Goal: Transaction & Acquisition: Purchase product/service

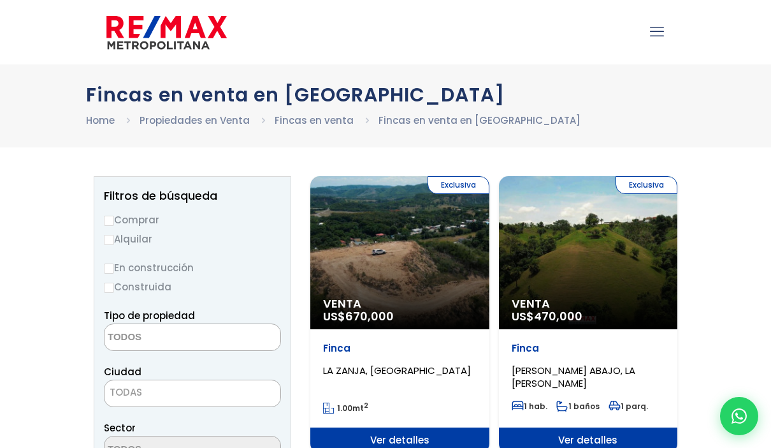
select select
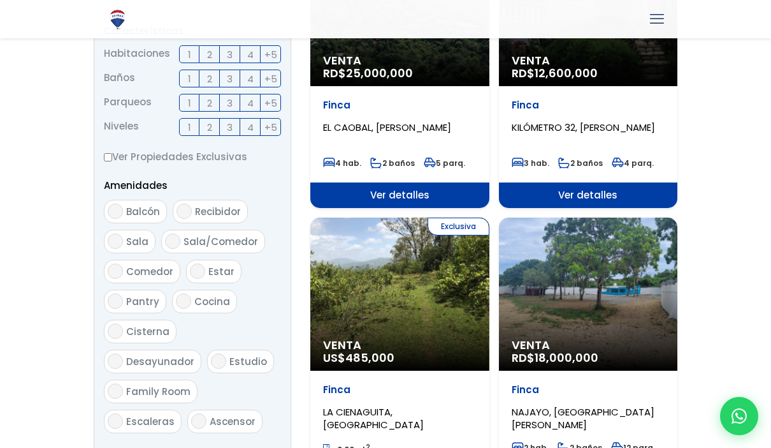
scroll to position [533, 0]
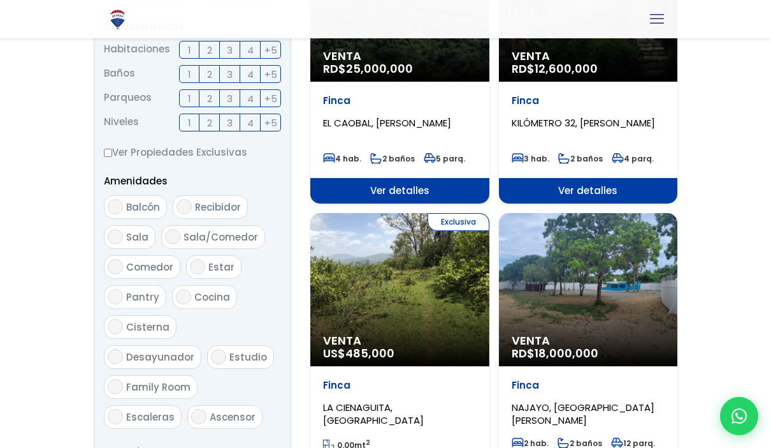
click at [118, 447] on span "Ver más" at bounding box center [125, 451] width 43 height 13
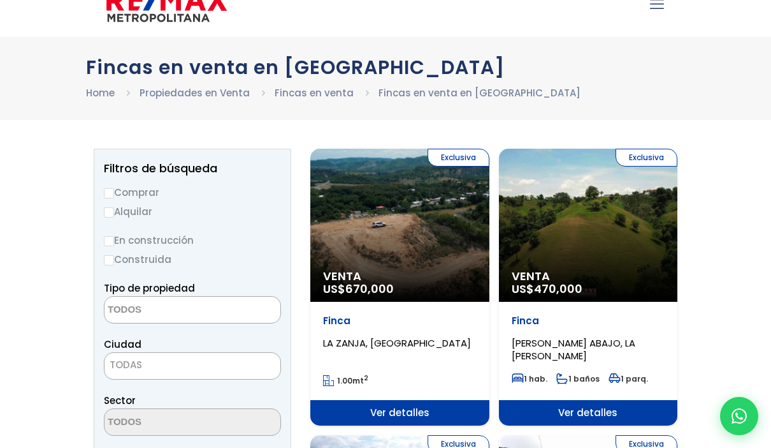
scroll to position [0, 0]
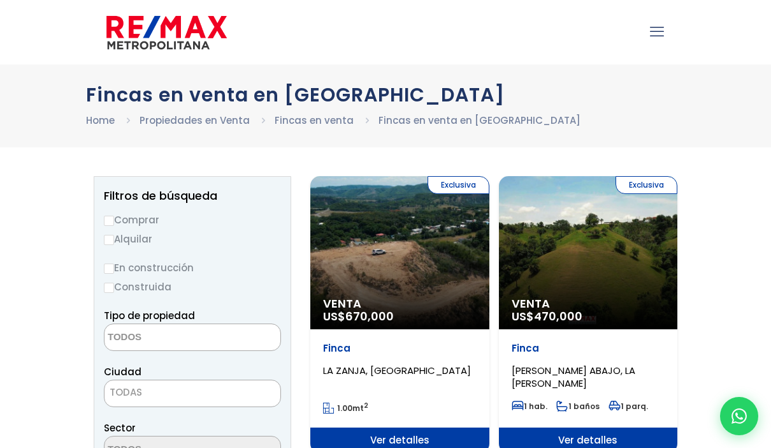
click at [106, 223] on input "Comprar" at bounding box center [109, 221] width 10 height 10
radio input "true"
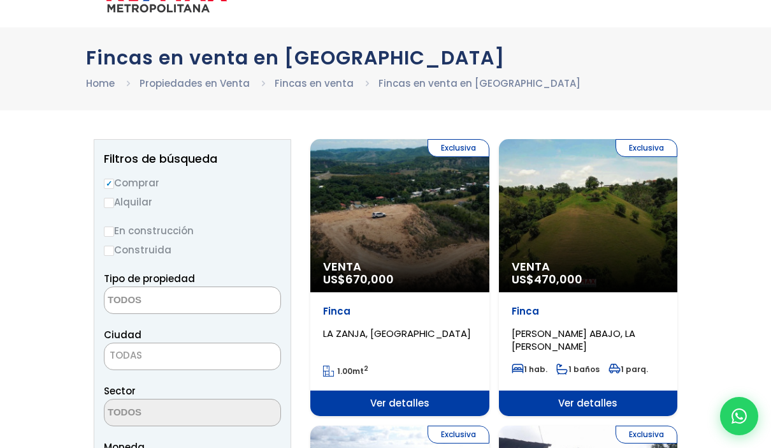
scroll to position [38, 0]
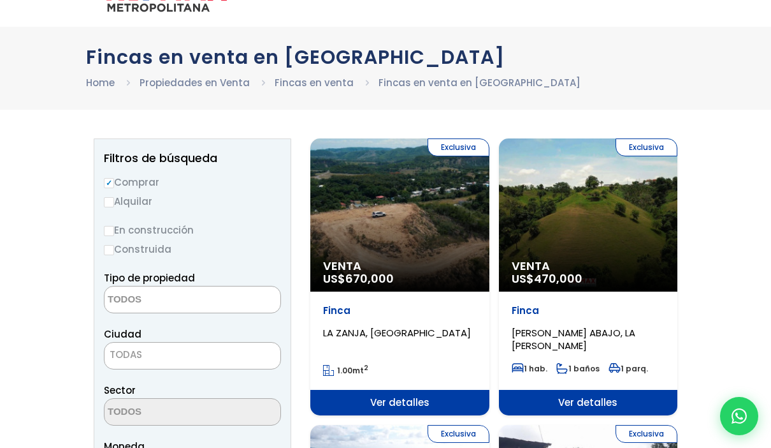
click at [219, 299] on textarea "Search" at bounding box center [167, 299] width 124 height 27
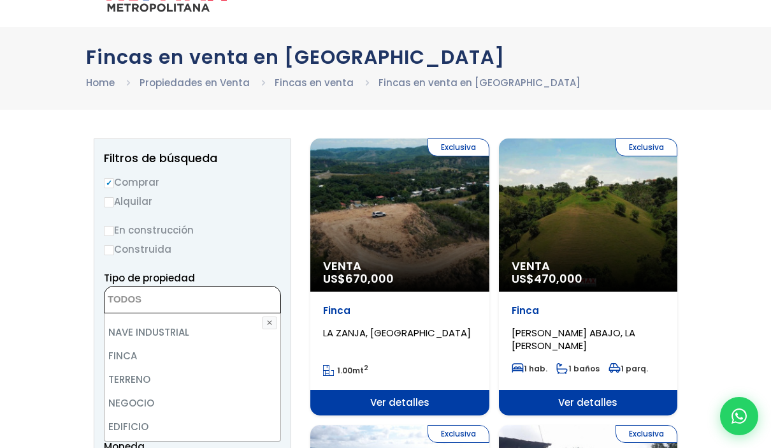
scroll to position [66, 0]
click at [149, 379] on li "TERRENO" at bounding box center [193, 377] width 176 height 24
select select "land"
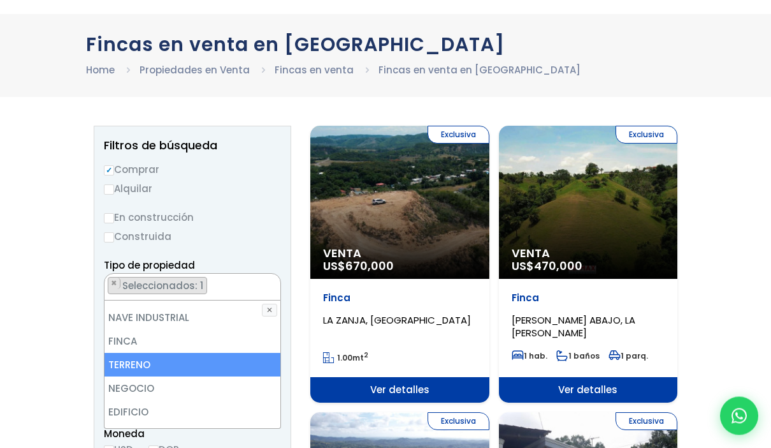
scroll to position [56, 0]
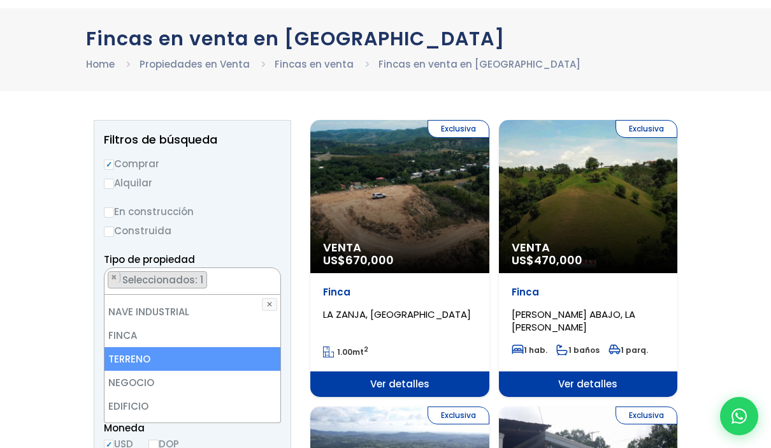
click at [147, 355] on li "TERRENO" at bounding box center [193, 359] width 176 height 24
click at [149, 359] on li "TERRENO" at bounding box center [193, 359] width 176 height 24
select select "land"
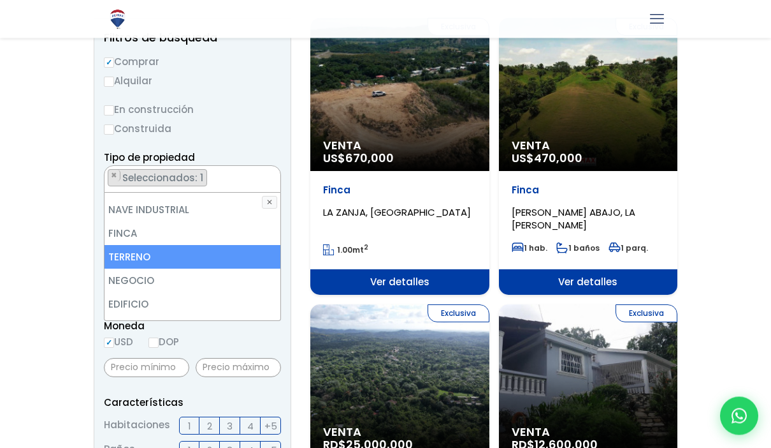
scroll to position [166, 0]
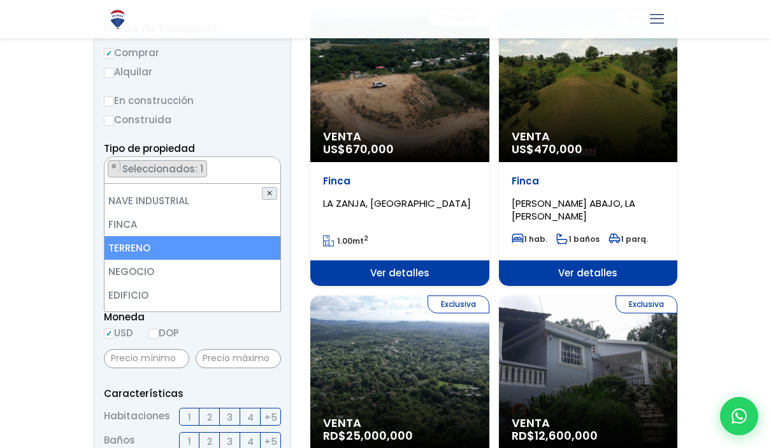
click at [275, 193] on button "✕" at bounding box center [269, 193] width 15 height 13
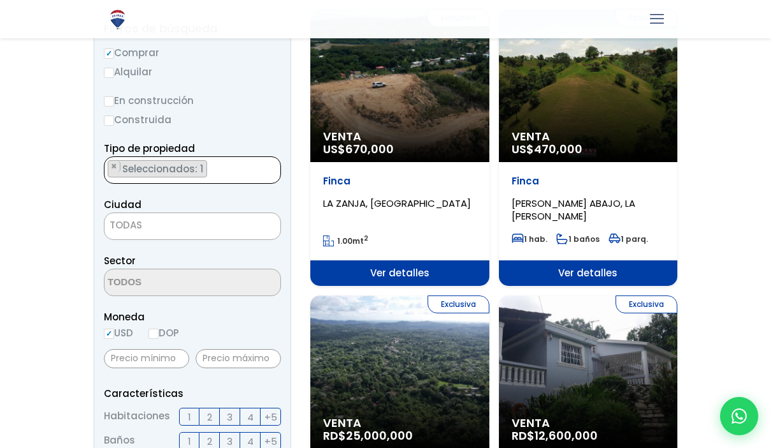
scroll to position [166, 0]
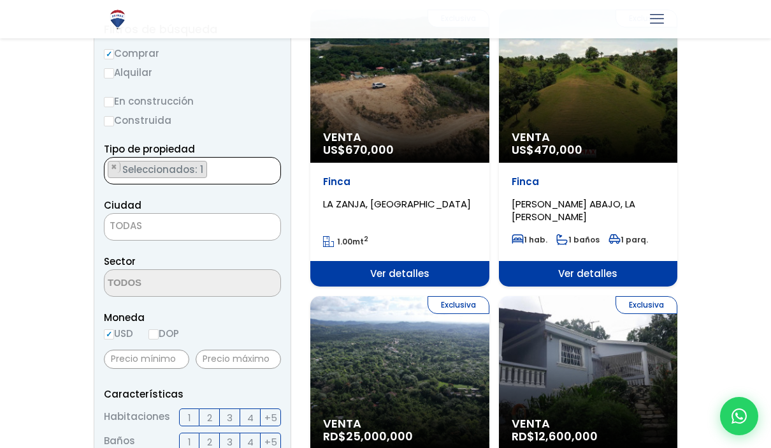
click at [174, 226] on span "TODAS" at bounding box center [193, 226] width 176 height 18
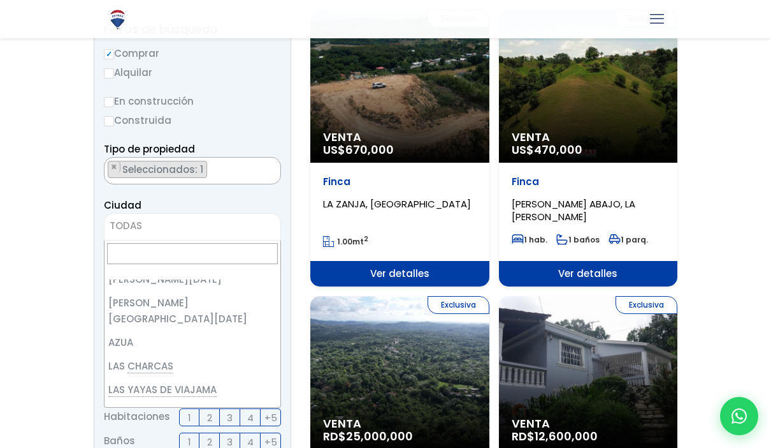
scroll to position [55, 0]
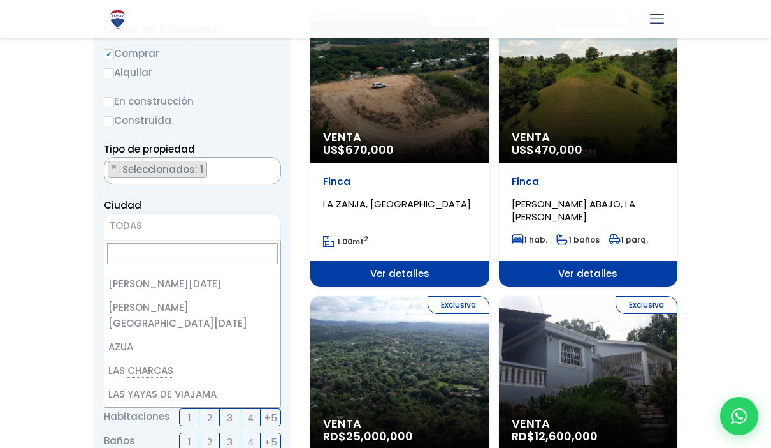
select select "2"
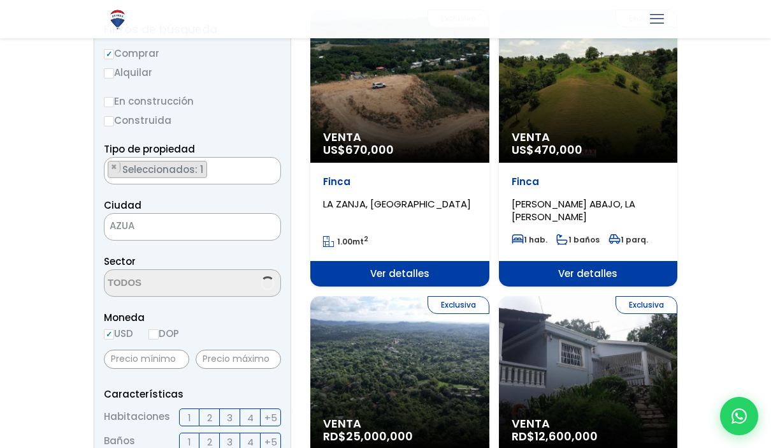
scroll to position [166, 0]
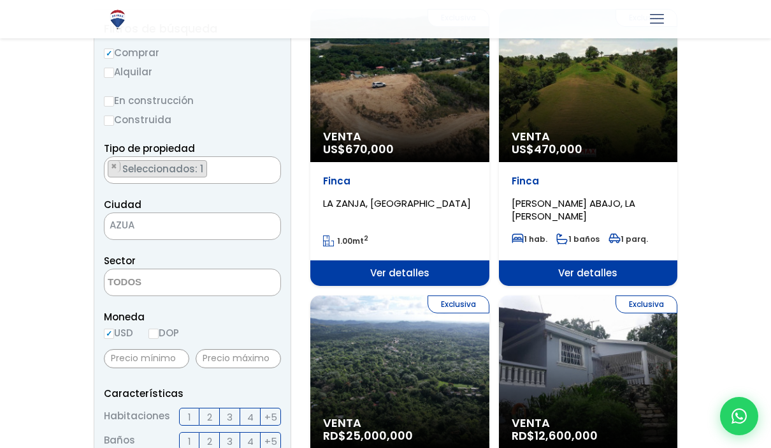
click at [156, 334] on input "DOP" at bounding box center [154, 333] width 10 height 10
radio input "true"
click at [107, 330] on input "USD" at bounding box center [109, 333] width 10 height 10
radio input "true"
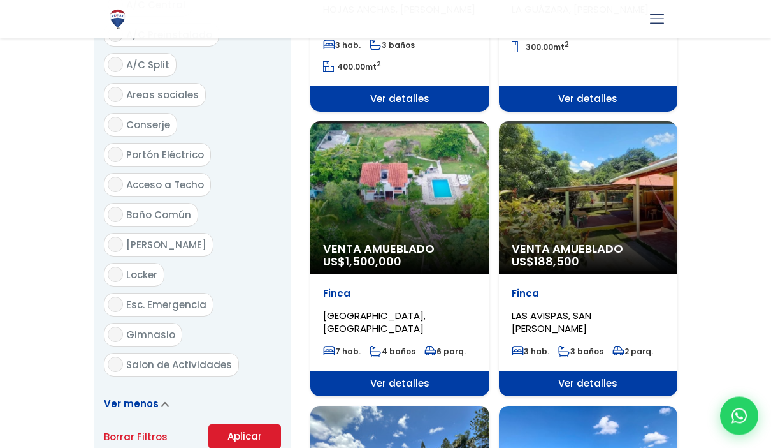
scroll to position [1514, 0]
click at [245, 424] on button "Aplicar" at bounding box center [244, 436] width 73 height 24
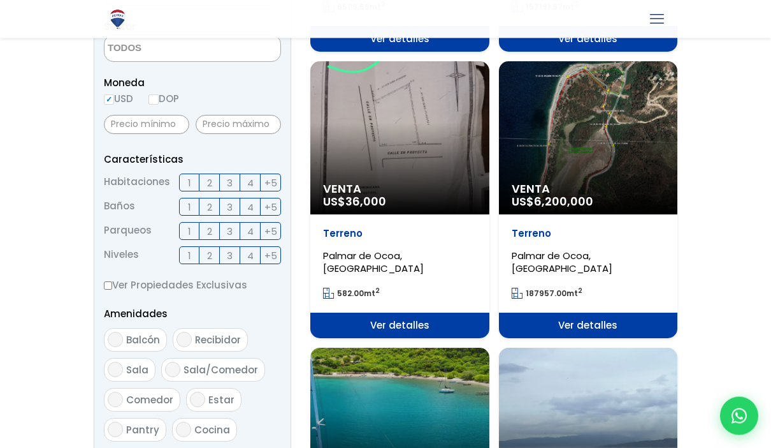
scroll to position [374, 0]
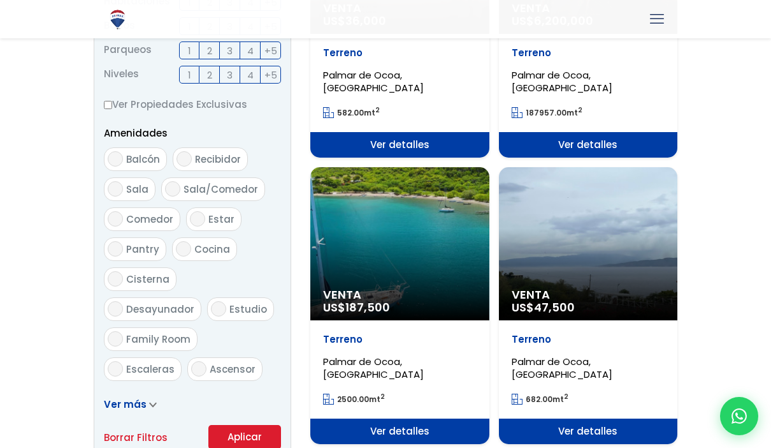
scroll to position [585, 0]
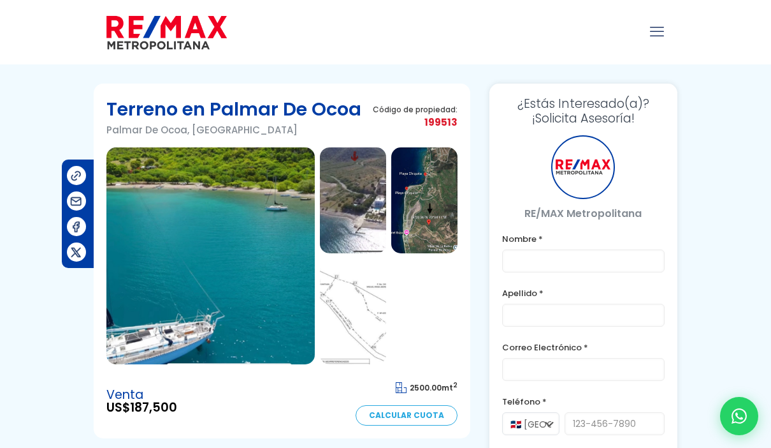
scroll to position [17, 0]
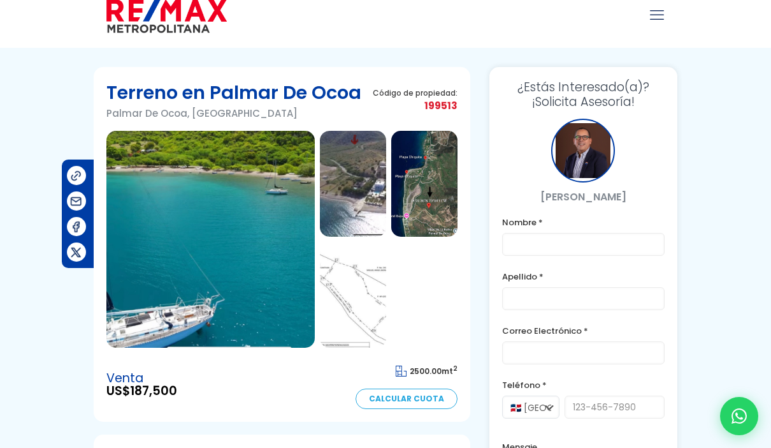
click at [274, 260] on img at bounding box center [210, 239] width 208 height 217
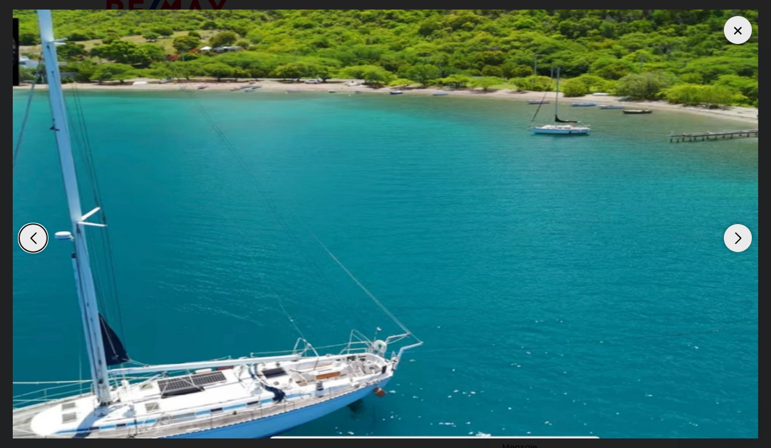
click at [742, 252] on div "Next slide" at bounding box center [738, 238] width 28 height 28
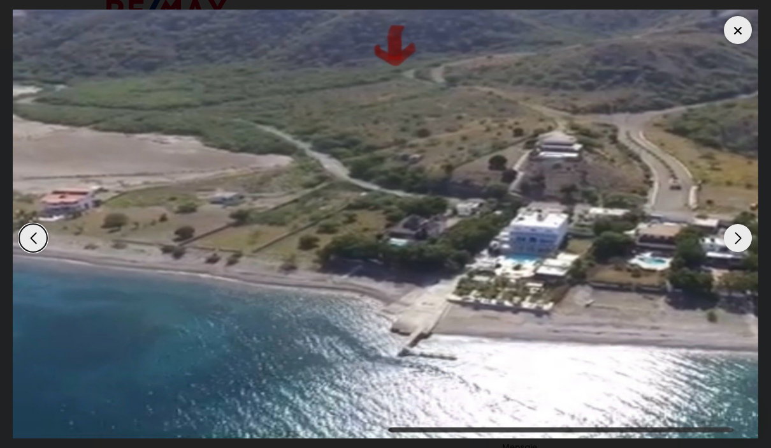
scroll to position [0, 0]
click at [745, 252] on div "Next slide" at bounding box center [738, 238] width 28 height 28
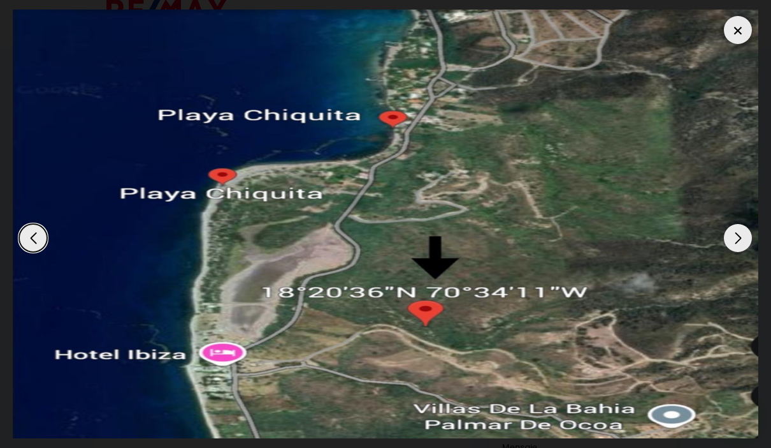
click at [740, 252] on div "Next slide" at bounding box center [738, 238] width 28 height 28
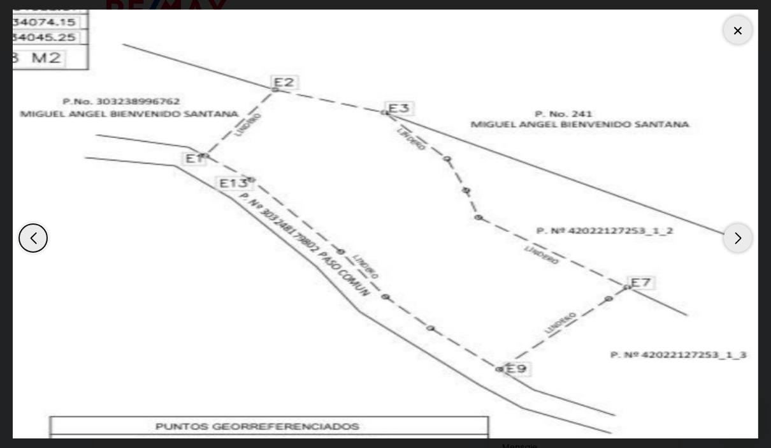
click at [748, 252] on div "Next slide" at bounding box center [738, 238] width 28 height 28
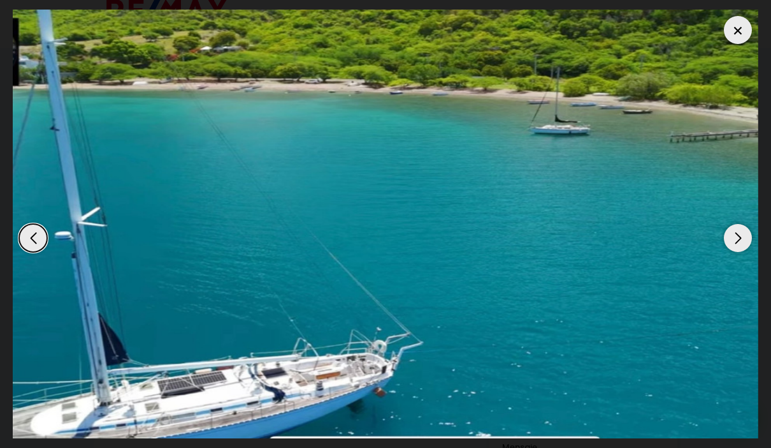
click at [742, 252] on div "Next slide" at bounding box center [738, 238] width 28 height 28
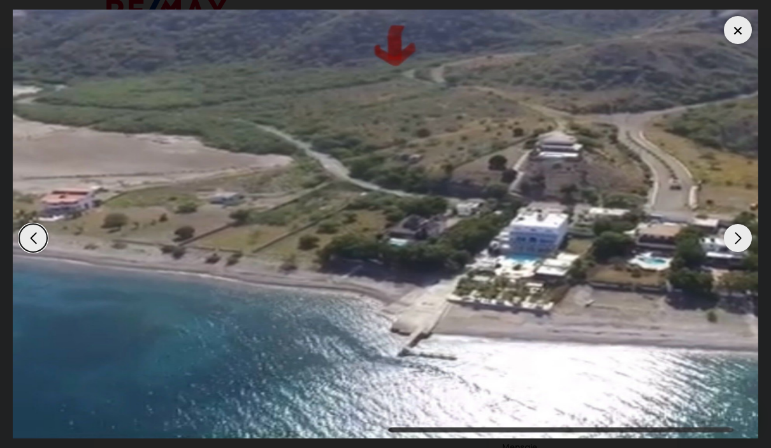
click at [744, 36] on div at bounding box center [738, 30] width 28 height 28
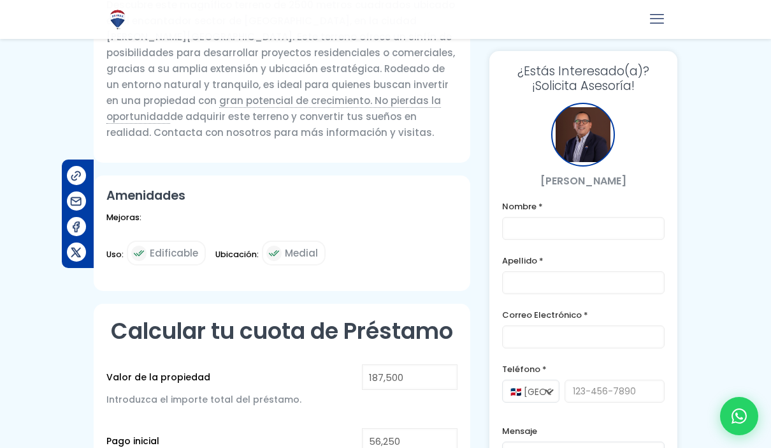
scroll to position [499, 0]
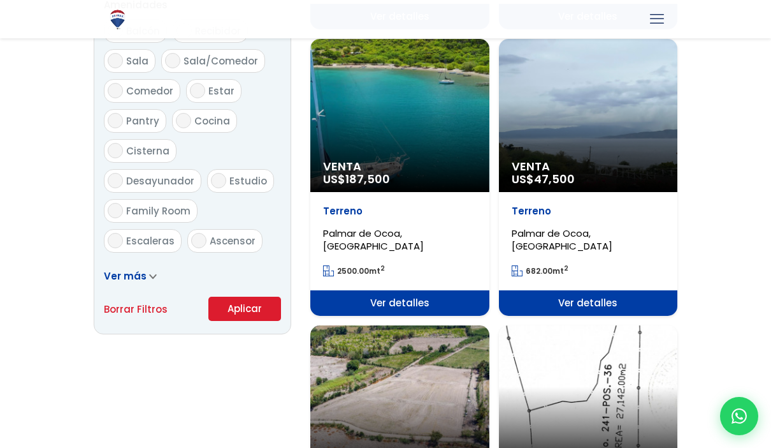
scroll to position [712, 0]
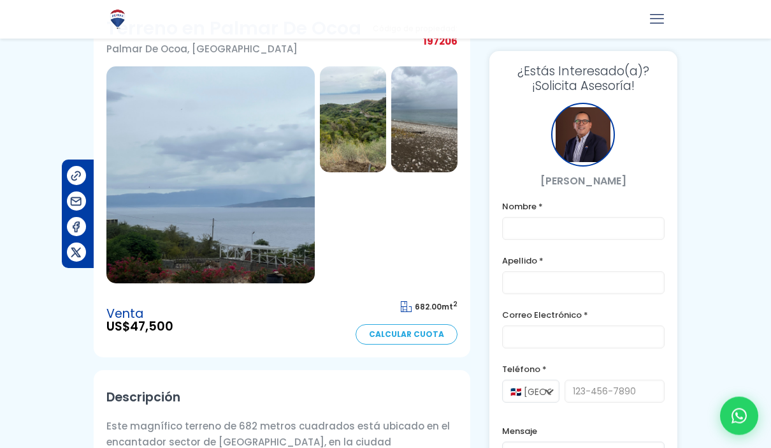
scroll to position [72, 0]
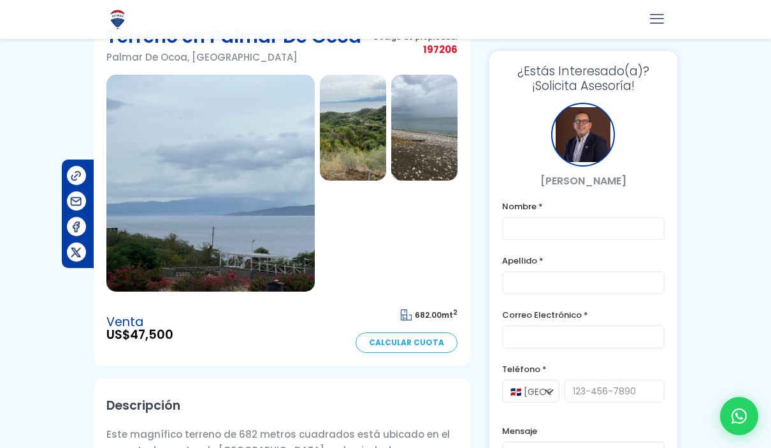
click at [247, 216] on img at bounding box center [210, 183] width 208 height 217
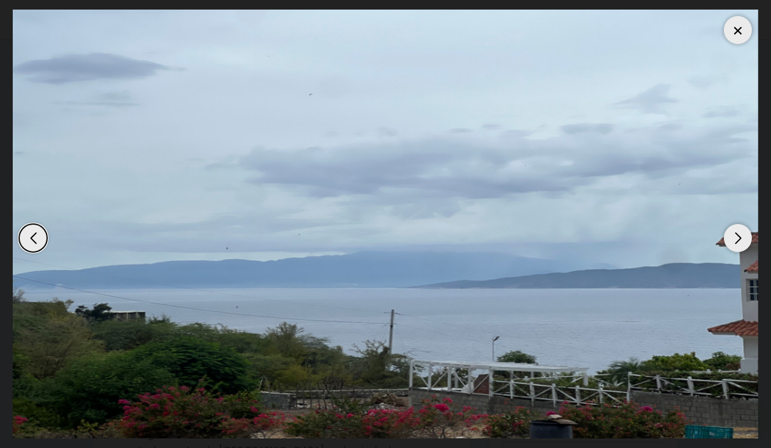
click at [740, 246] on div "Next slide" at bounding box center [738, 238] width 28 height 28
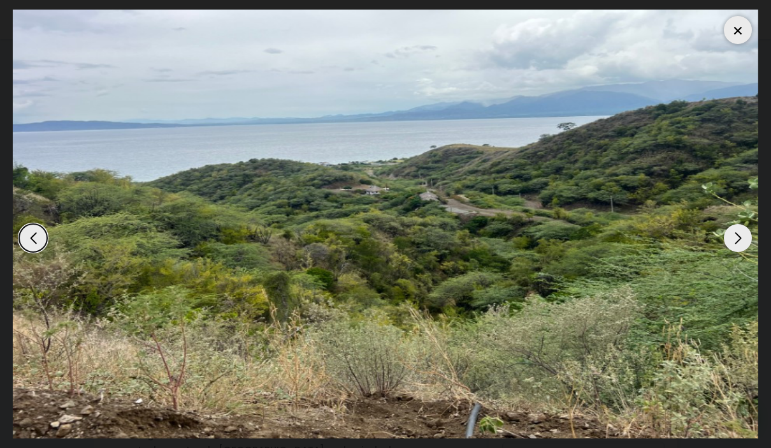
click at [743, 247] on div "Next slide" at bounding box center [738, 238] width 28 height 28
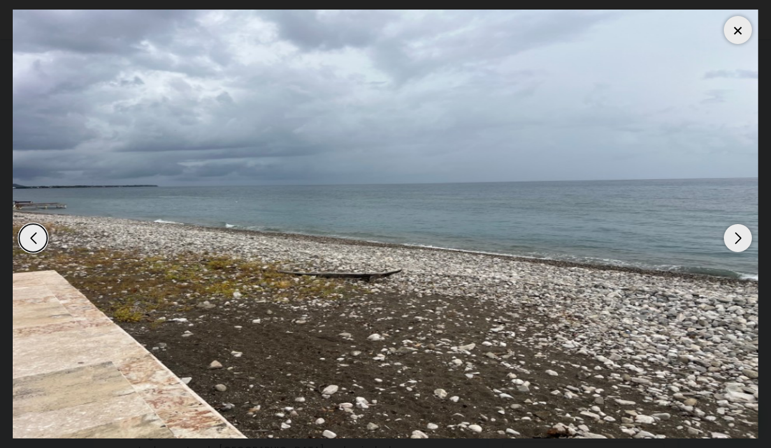
click at [745, 249] on div "Next slide" at bounding box center [738, 238] width 28 height 28
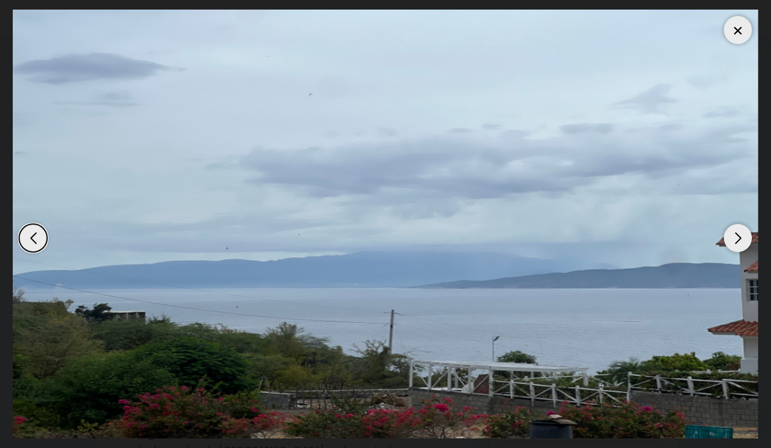
click at [747, 251] on img "1 / 3" at bounding box center [386, 224] width 746 height 428
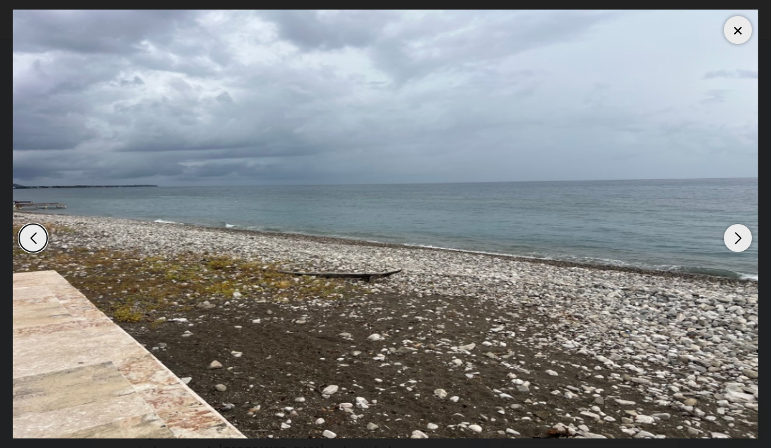
click at [743, 41] on div at bounding box center [738, 30] width 28 height 28
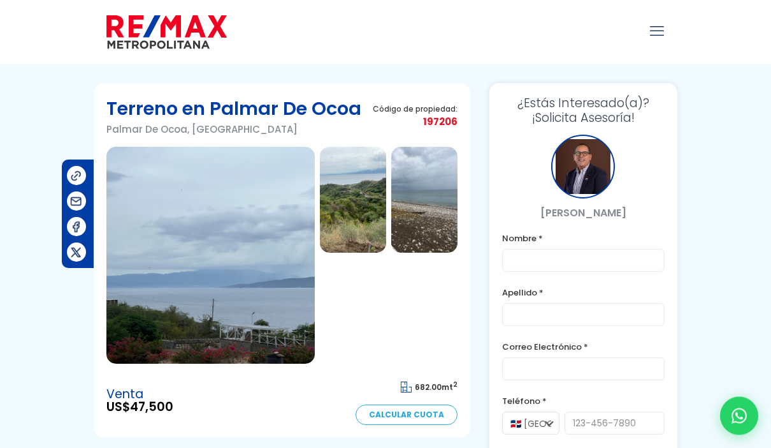
scroll to position [0, 0]
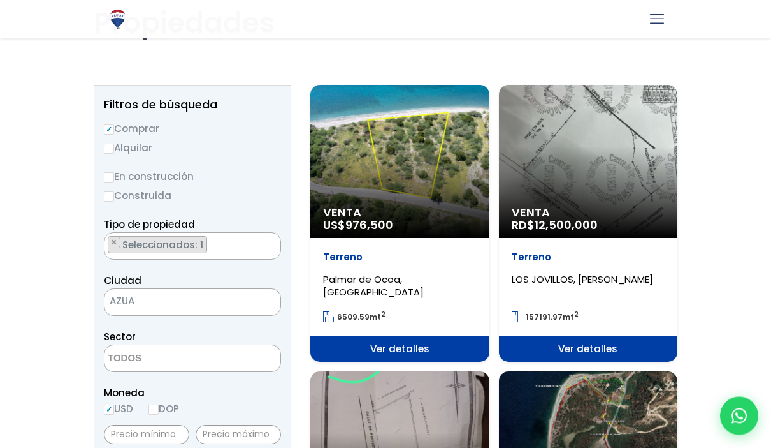
scroll to position [91, 0]
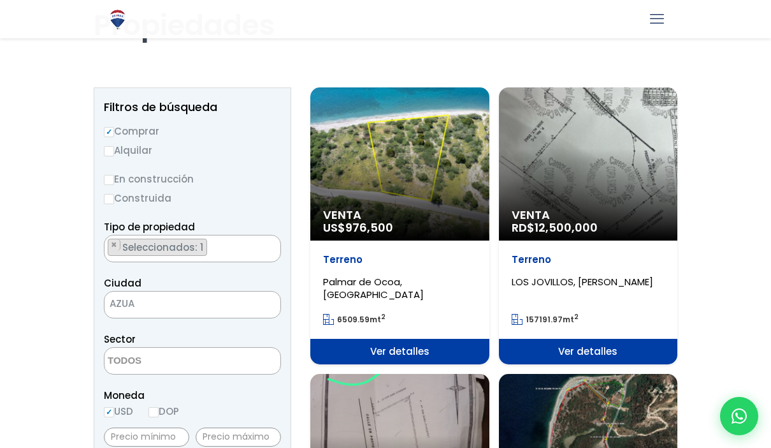
click at [396, 175] on div "Venta US$ 976,500" at bounding box center [400, 163] width 179 height 153
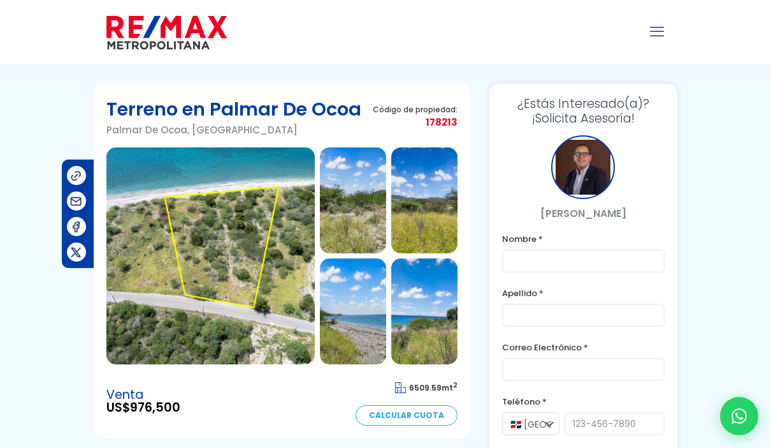
click at [255, 298] on img at bounding box center [210, 255] width 208 height 217
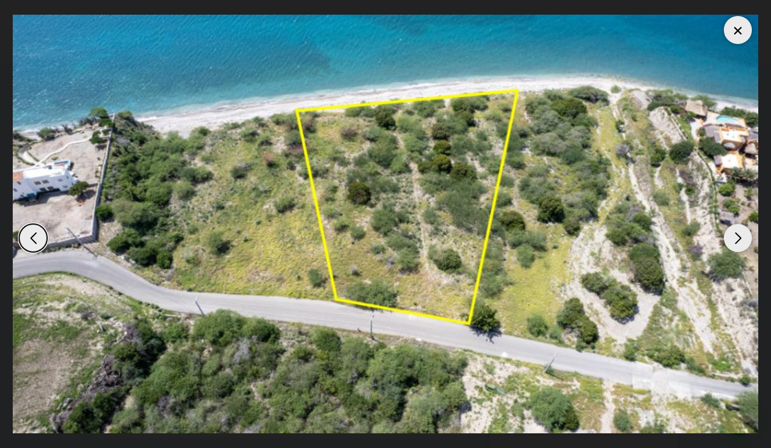
click at [739, 252] on div "Next slide" at bounding box center [738, 238] width 28 height 28
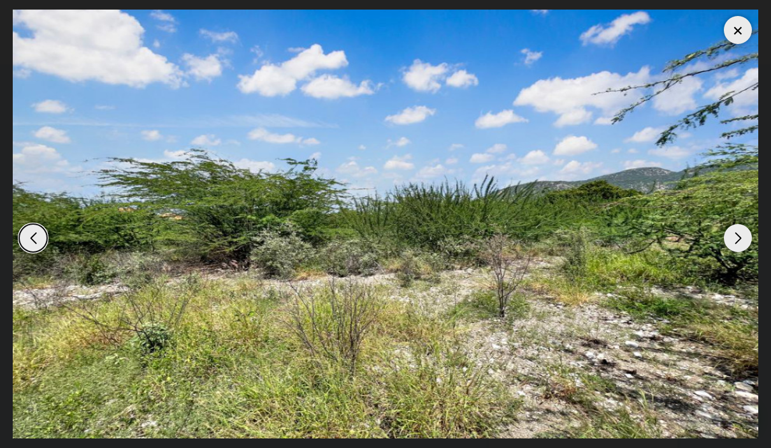
click at [742, 252] on div "Next slide" at bounding box center [738, 238] width 28 height 28
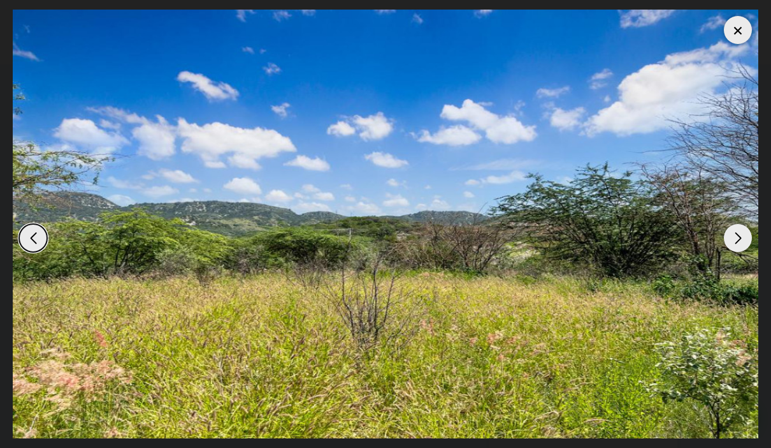
click at [736, 252] on div "Next slide" at bounding box center [738, 238] width 28 height 28
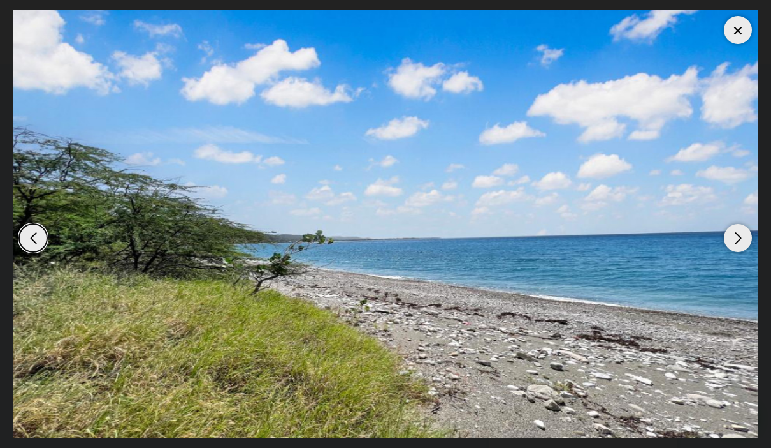
click at [741, 252] on div "Next slide" at bounding box center [738, 238] width 28 height 28
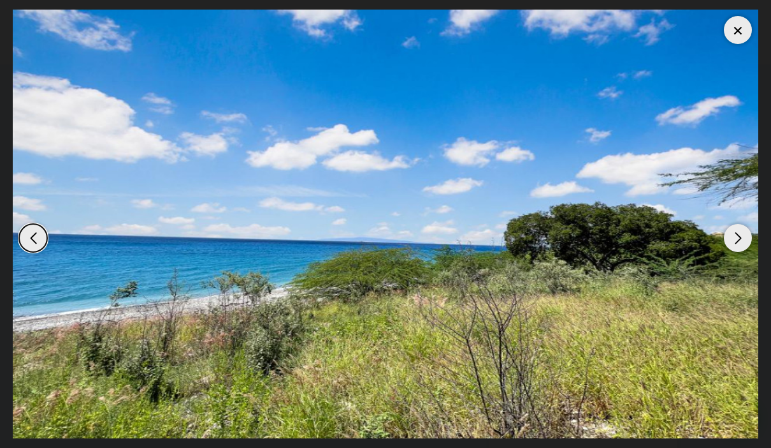
click at [746, 252] on div "Next slide" at bounding box center [738, 238] width 28 height 28
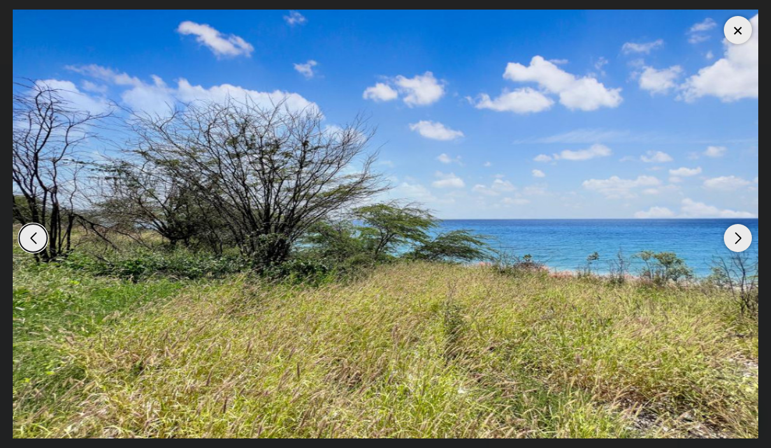
click at [746, 252] on div "Next slide" at bounding box center [738, 238] width 28 height 28
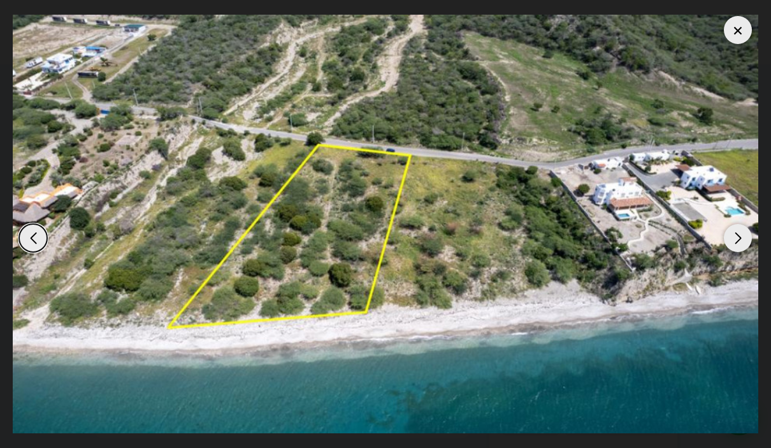
click at [742, 252] on div "Next slide" at bounding box center [738, 238] width 28 height 28
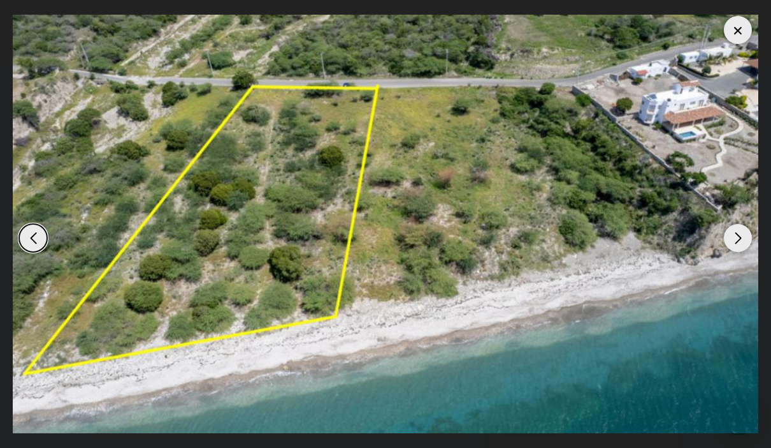
click at [743, 252] on div "Next slide" at bounding box center [738, 238] width 28 height 28
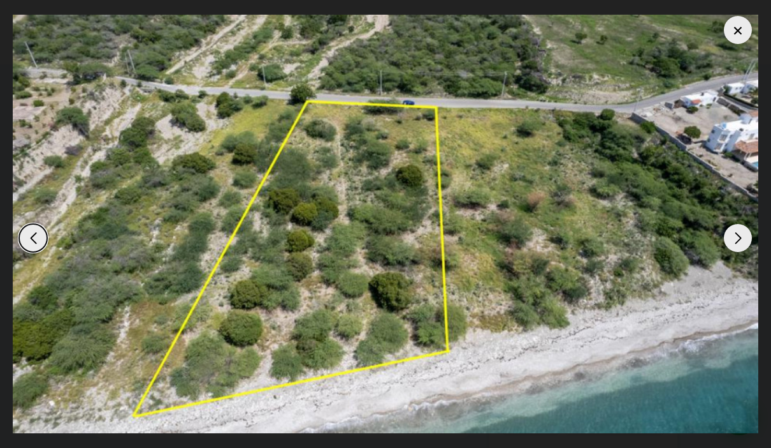
click at [739, 252] on div "Next slide" at bounding box center [738, 238] width 28 height 28
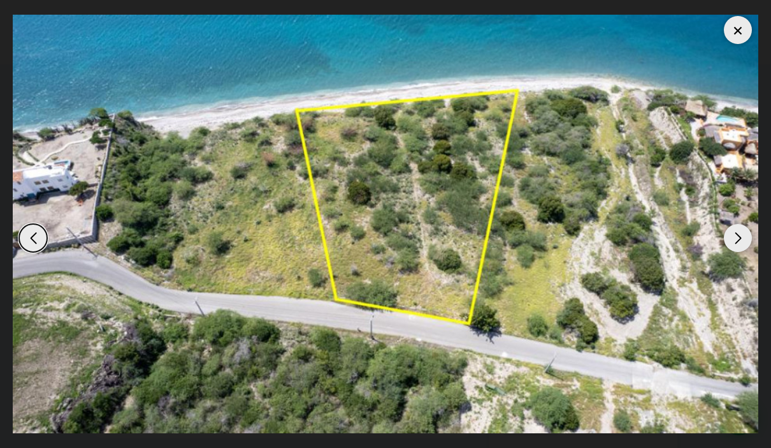
click at [742, 252] on div "Next slide" at bounding box center [738, 238] width 28 height 28
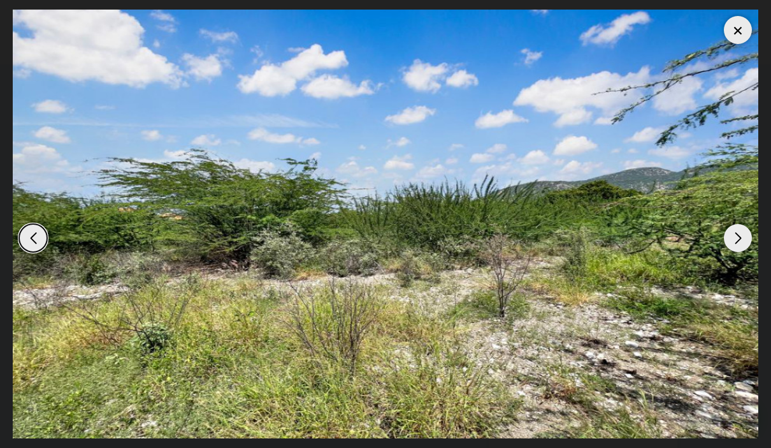
click at [735, 252] on div "Next slide" at bounding box center [738, 238] width 28 height 28
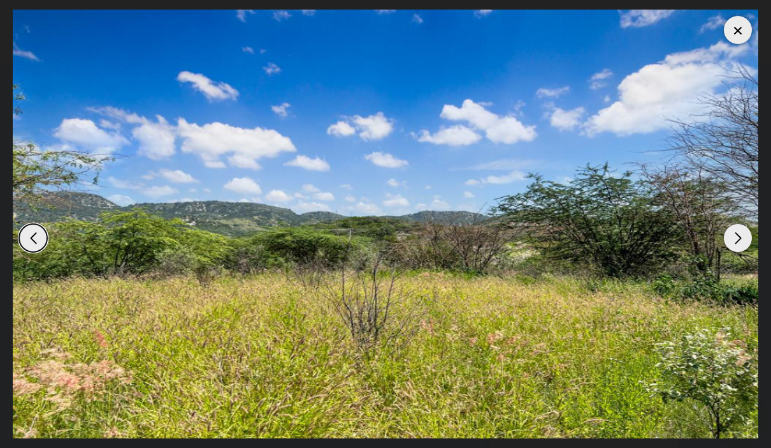
click at [737, 252] on div "Next slide" at bounding box center [738, 238] width 28 height 28
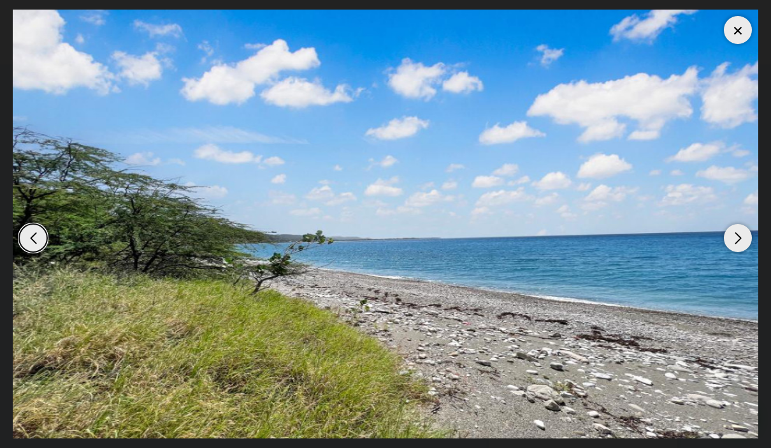
click at [736, 32] on div at bounding box center [738, 30] width 28 height 28
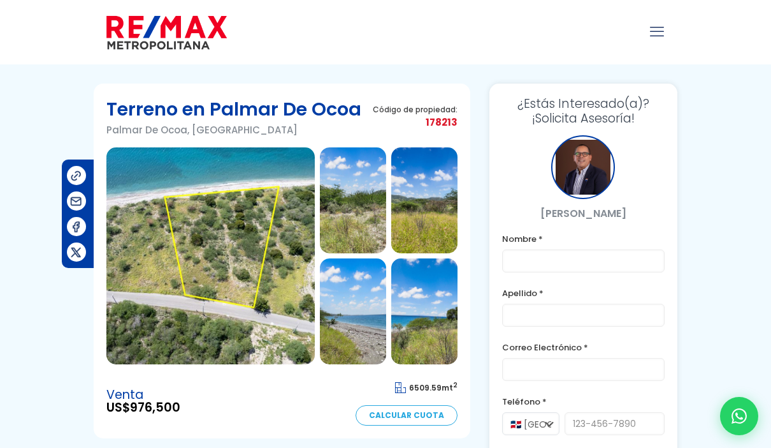
scroll to position [18, 0]
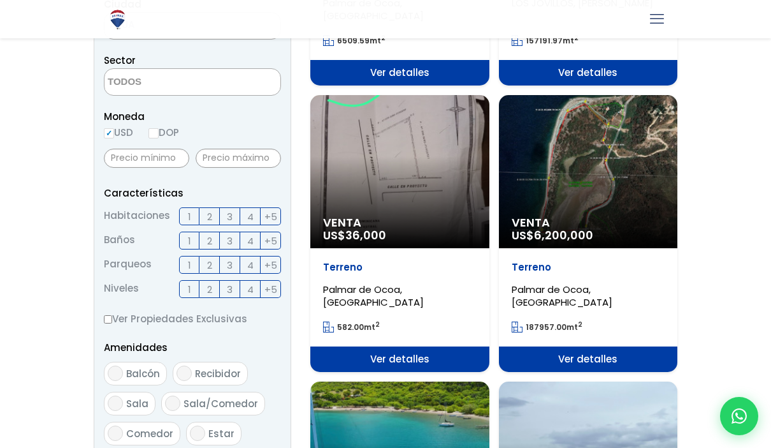
scroll to position [372, 0]
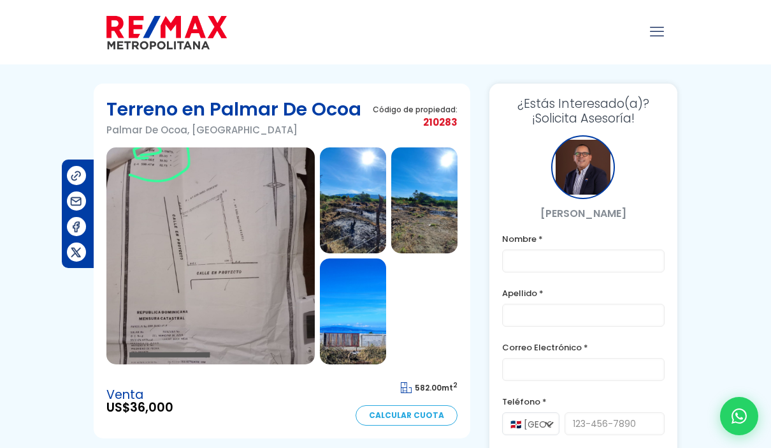
click at [180, 283] on img at bounding box center [210, 255] width 208 height 217
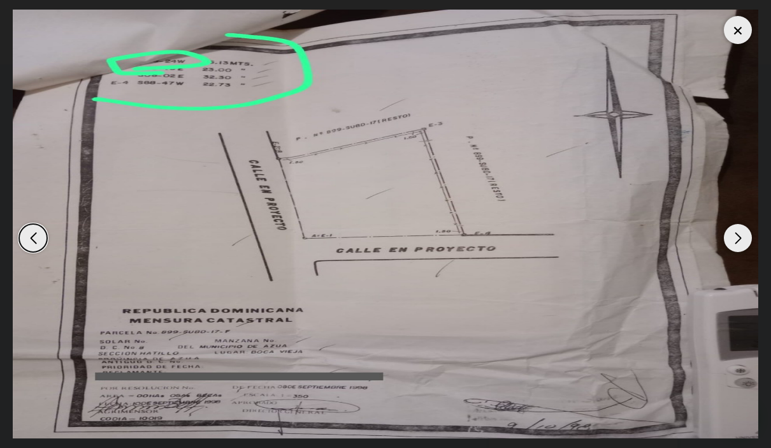
click at [738, 240] on div "Next slide" at bounding box center [738, 238] width 28 height 28
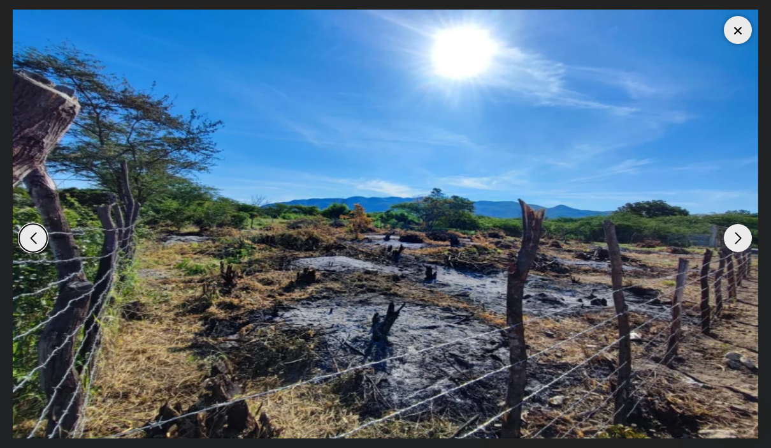
click at [748, 245] on div "Next slide" at bounding box center [738, 238] width 28 height 28
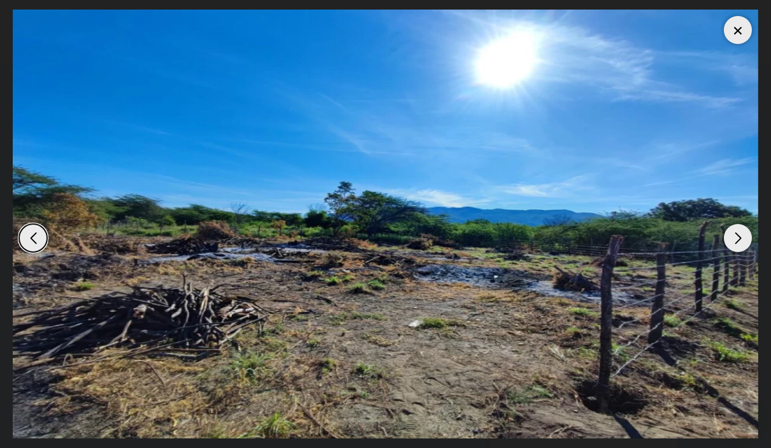
click at [743, 241] on div "Next slide" at bounding box center [738, 238] width 28 height 28
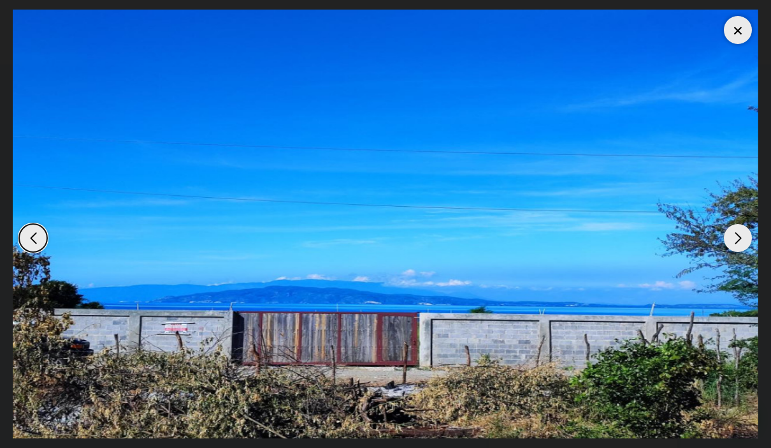
click at [739, 238] on div "Next slide" at bounding box center [738, 238] width 28 height 28
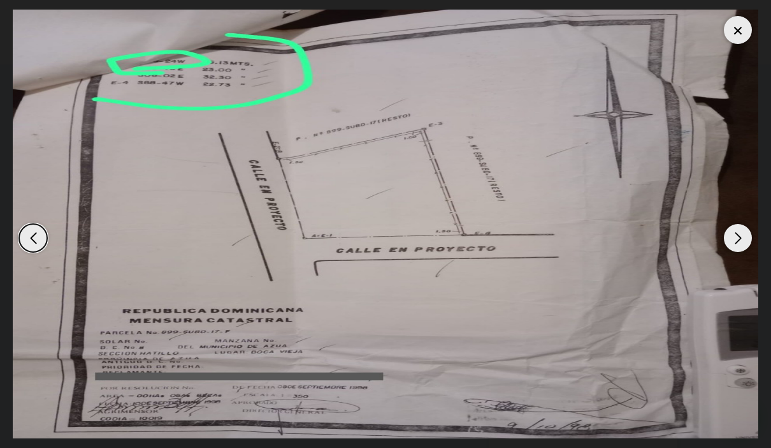
click at [743, 251] on div "Next slide" at bounding box center [738, 238] width 28 height 28
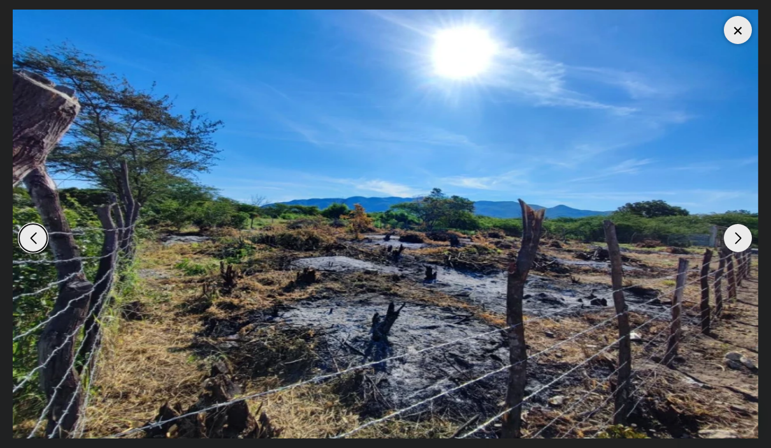
click at [738, 41] on div at bounding box center [738, 30] width 28 height 28
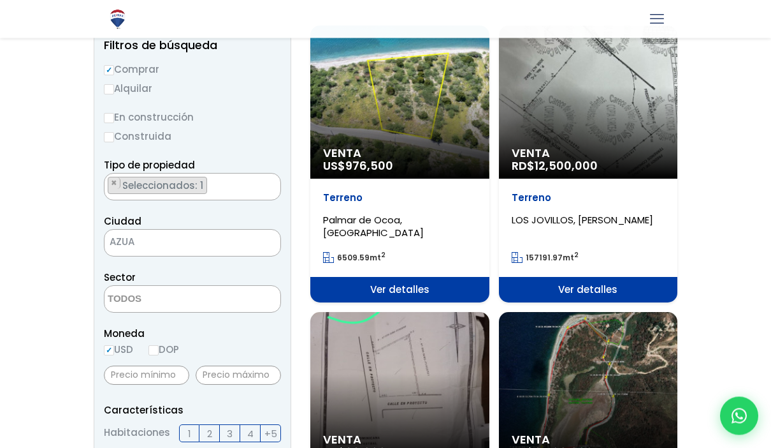
scroll to position [151, 0]
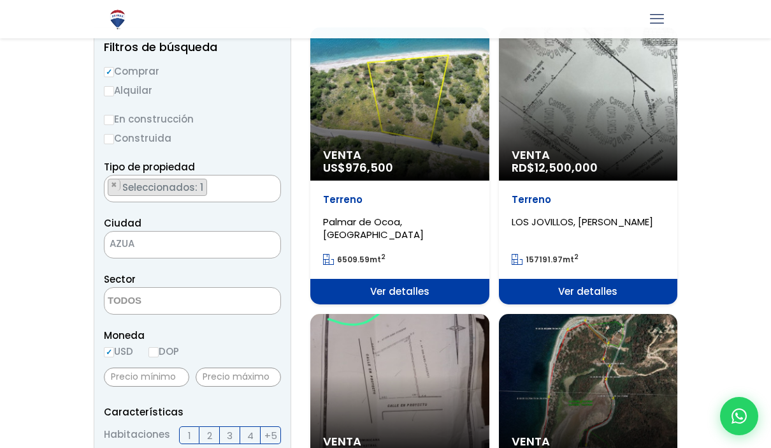
click at [139, 244] on span "AZUA" at bounding box center [177, 244] width 144 height 18
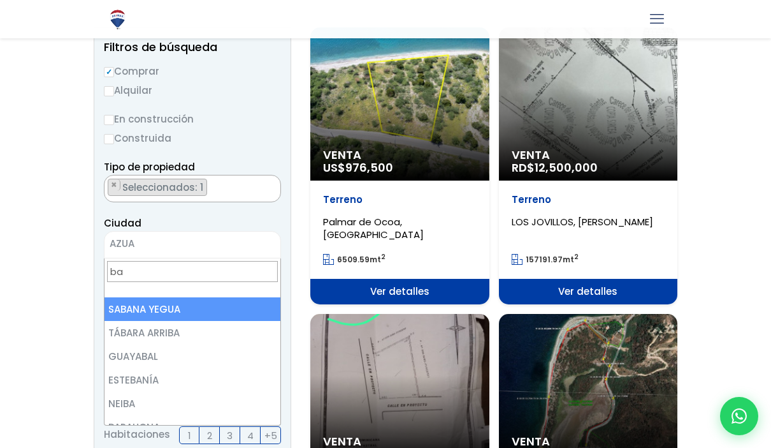
type input "ban"
select select "79"
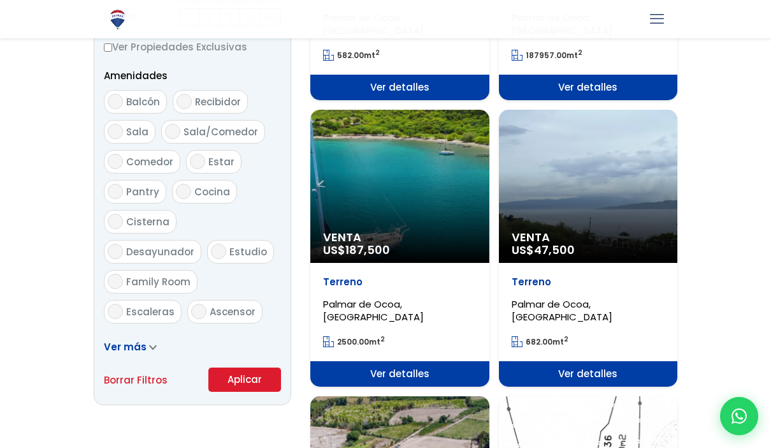
scroll to position [656, 0]
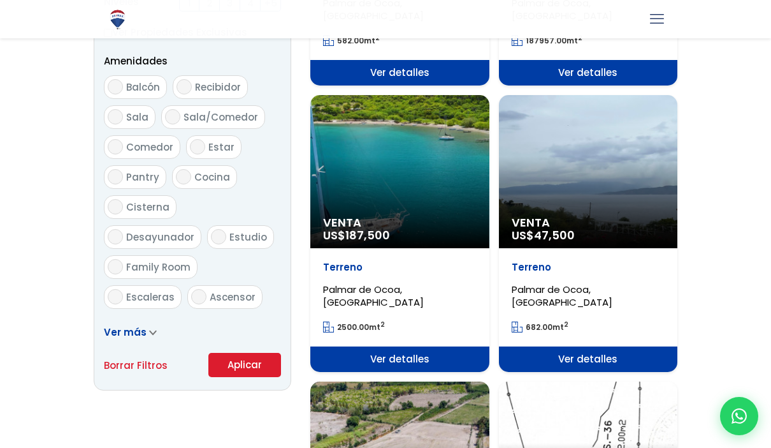
click at [227, 368] on button "Aplicar" at bounding box center [244, 365] width 73 height 24
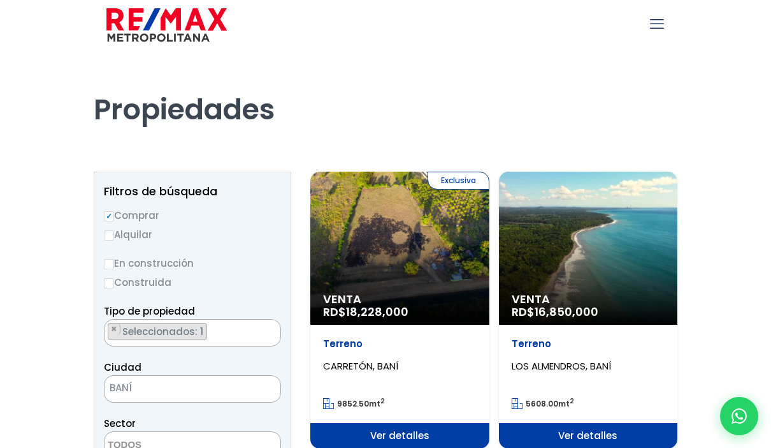
scroll to position [11, 0]
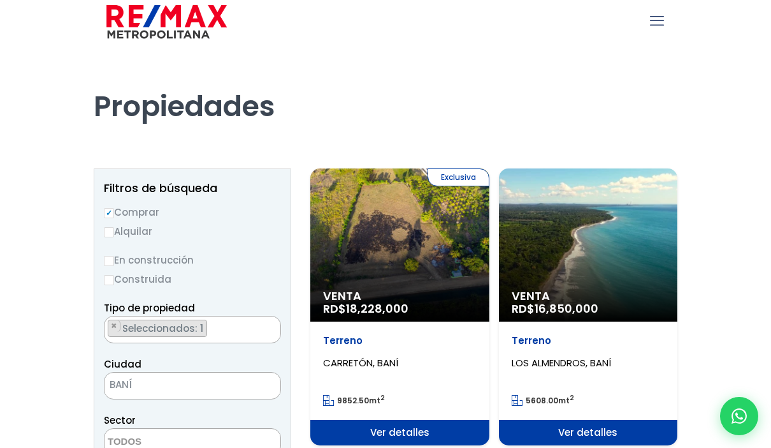
click at [477, 297] on span "Venta" at bounding box center [400, 295] width 154 height 13
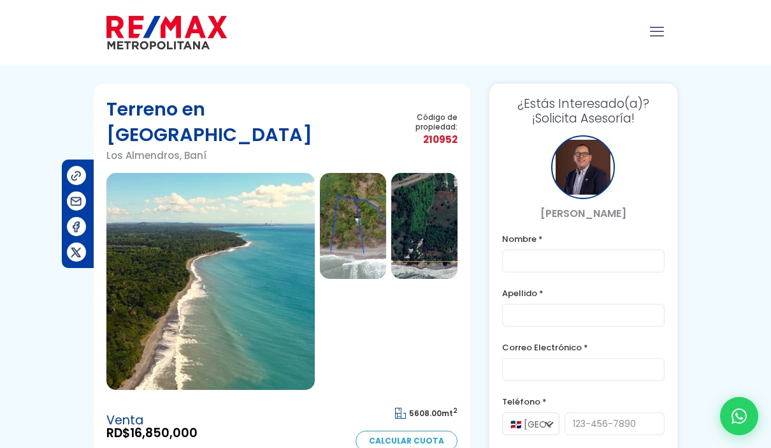
click at [182, 279] on img at bounding box center [210, 281] width 208 height 217
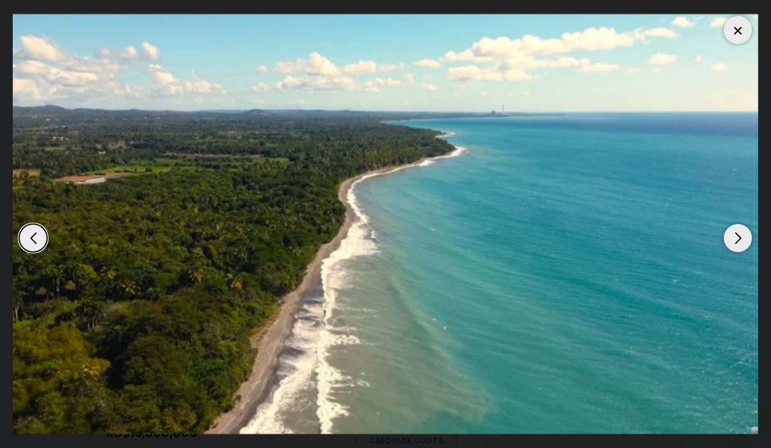
click at [740, 240] on div "Next slide" at bounding box center [738, 238] width 28 height 28
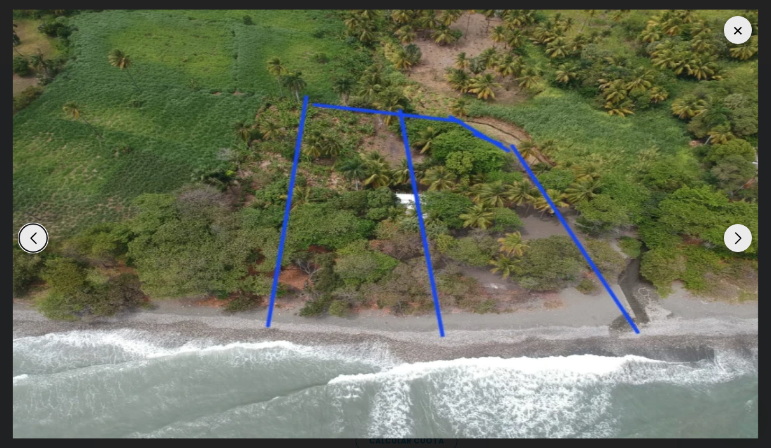
click at [738, 240] on div "Next slide" at bounding box center [738, 238] width 28 height 28
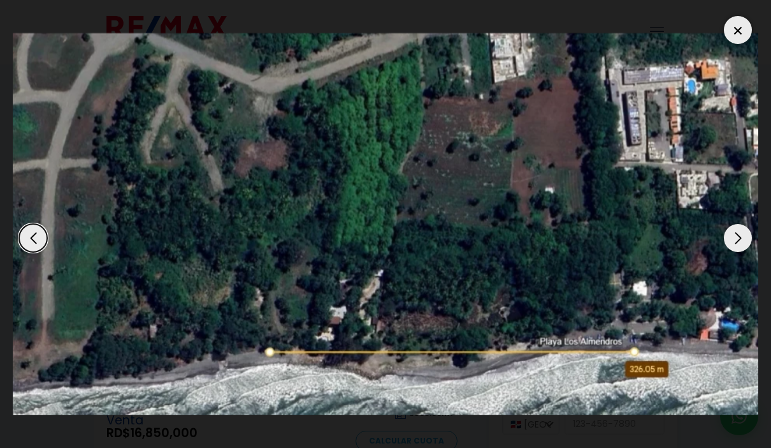
click at [741, 240] on div "Next slide" at bounding box center [738, 238] width 28 height 28
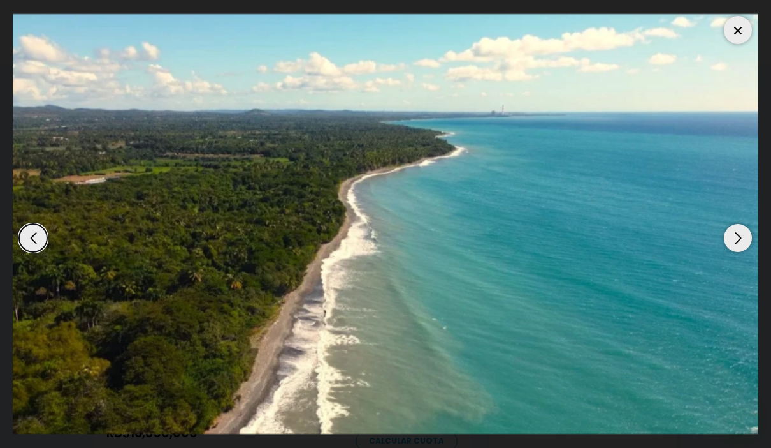
click at [743, 239] on div "Next slide" at bounding box center [738, 238] width 28 height 28
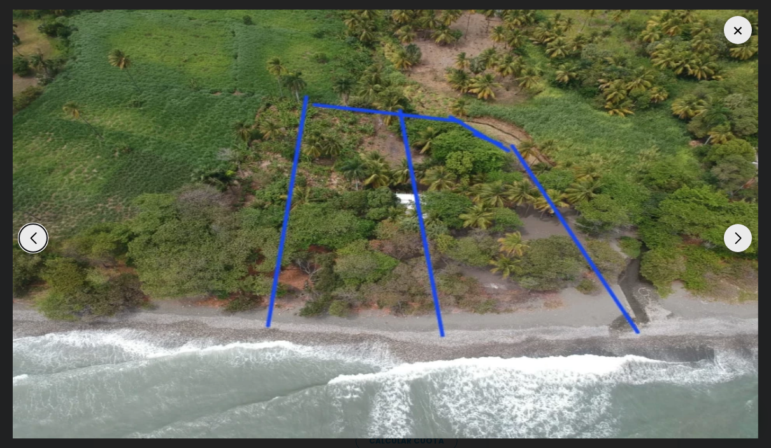
click at [745, 240] on div "Next slide" at bounding box center [738, 238] width 28 height 28
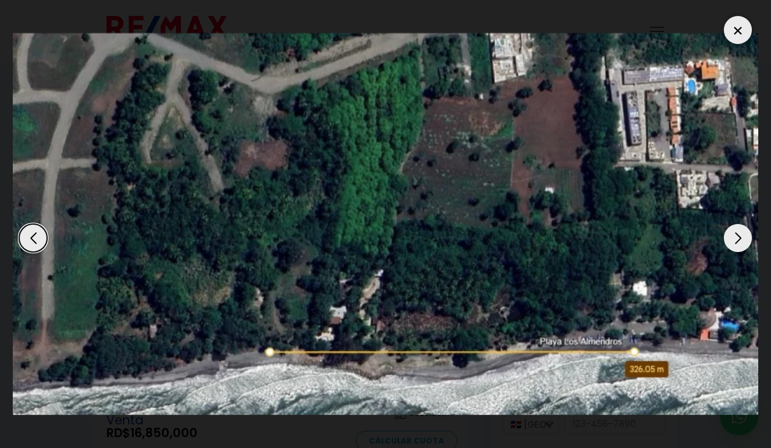
click at [740, 240] on div "Next slide" at bounding box center [738, 238] width 28 height 28
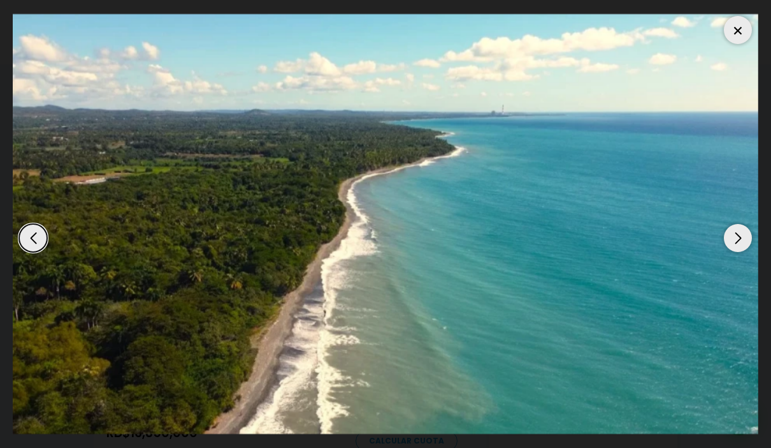
click at [745, 243] on div "Next slide" at bounding box center [738, 238] width 28 height 28
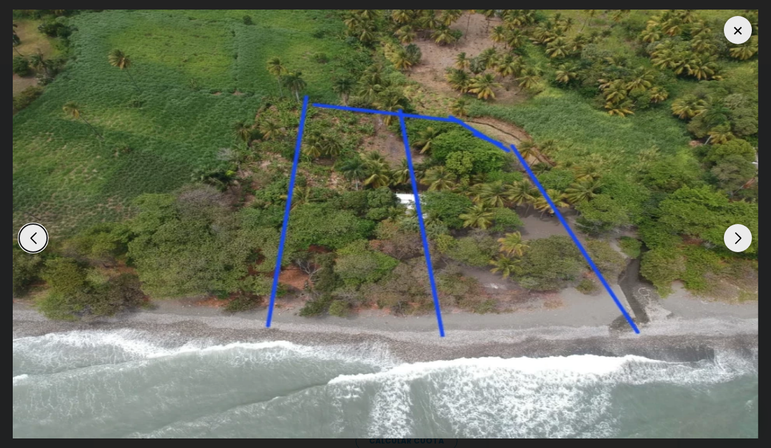
click at [742, 33] on div at bounding box center [738, 30] width 28 height 28
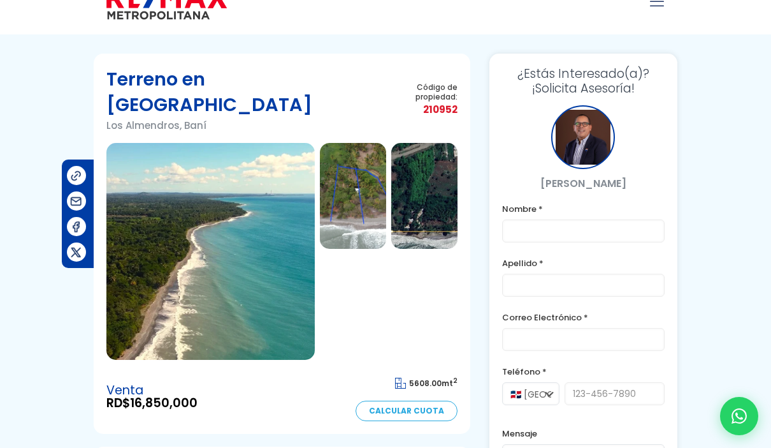
scroll to position [29, 0]
click at [435, 187] on img at bounding box center [424, 196] width 66 height 106
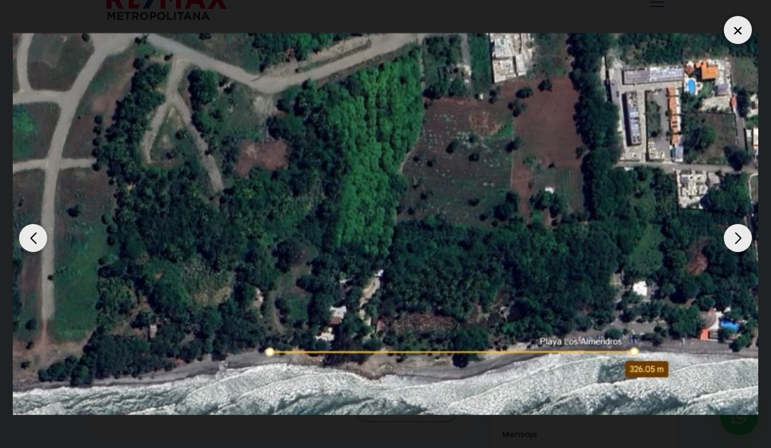
click at [31, 240] on div "Previous slide" at bounding box center [33, 238] width 28 height 28
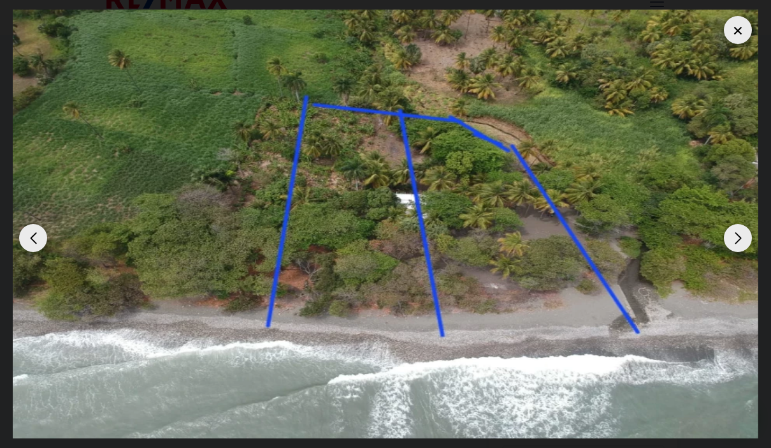
click at [34, 237] on div "Previous slide" at bounding box center [33, 238] width 28 height 28
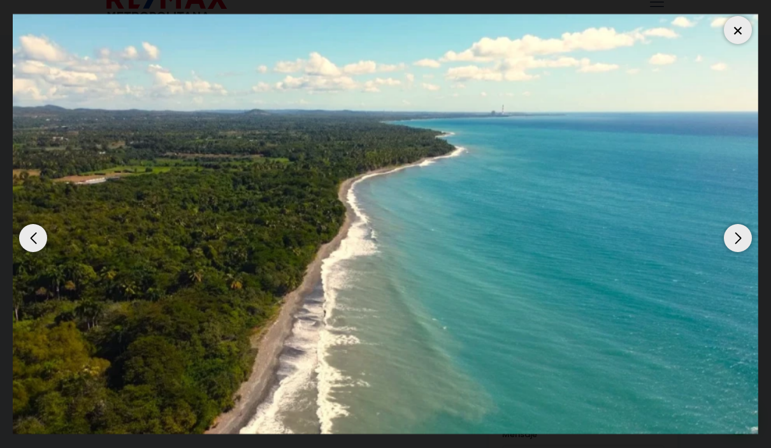
click at [38, 244] on div "Previous slide" at bounding box center [33, 238] width 28 height 28
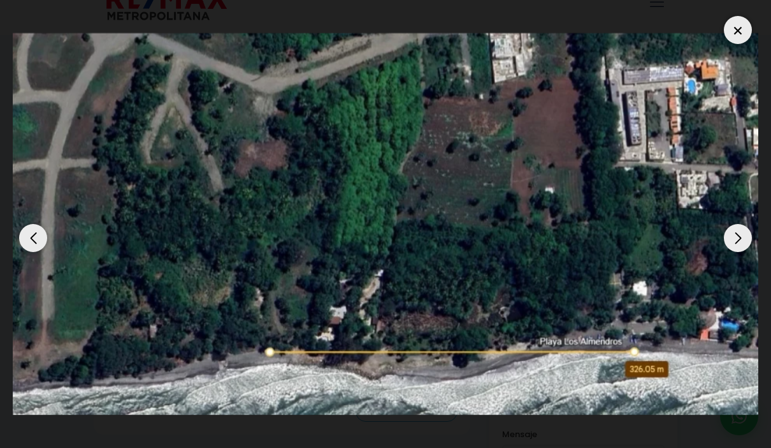
click at [27, 238] on div "Previous slide" at bounding box center [33, 238] width 28 height 28
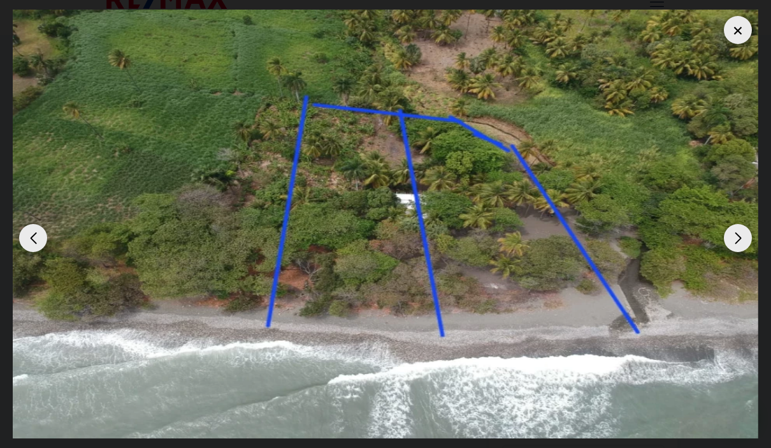
click at [25, 238] on div "Previous slide" at bounding box center [33, 238] width 28 height 28
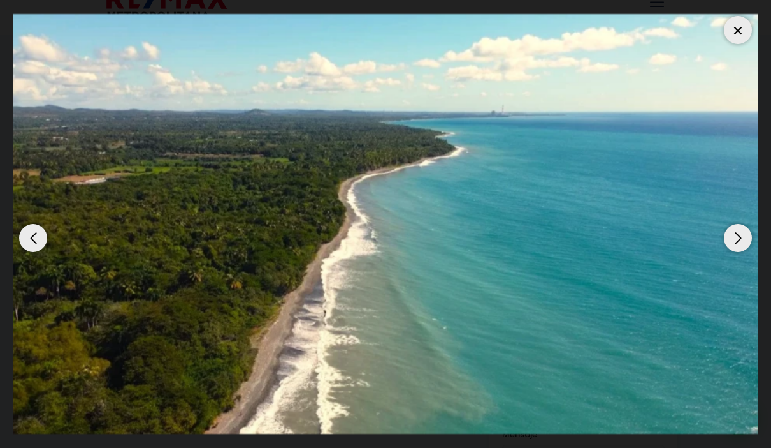
click at [25, 240] on div "Previous slide" at bounding box center [33, 238] width 28 height 28
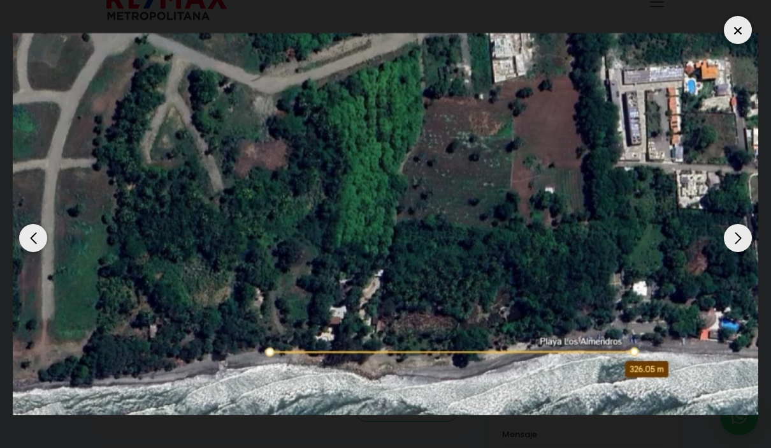
click at [22, 239] on div "Previous slide" at bounding box center [33, 238] width 28 height 28
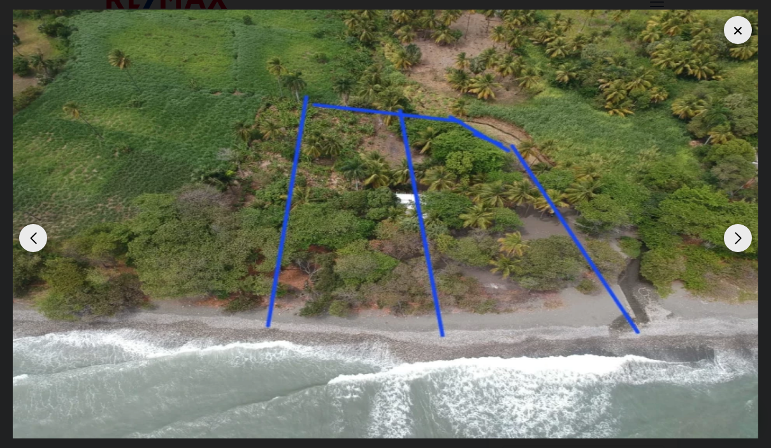
click at [24, 240] on div "Previous slide" at bounding box center [33, 238] width 28 height 28
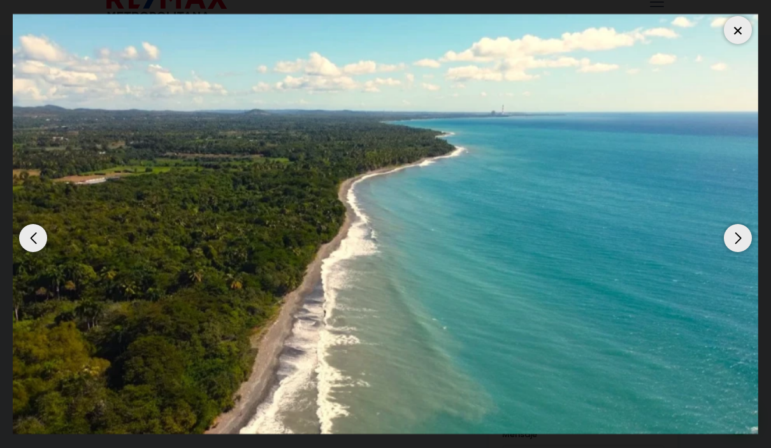
click at [24, 239] on div "Previous slide" at bounding box center [33, 238] width 28 height 28
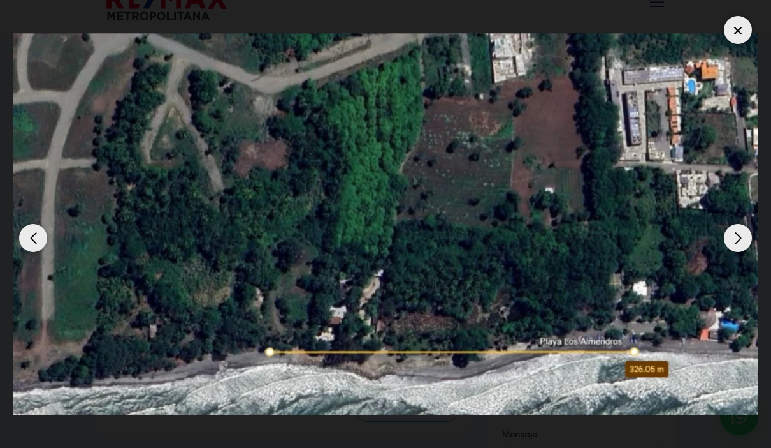
click at [20, 236] on div "Previous slide" at bounding box center [33, 238] width 28 height 28
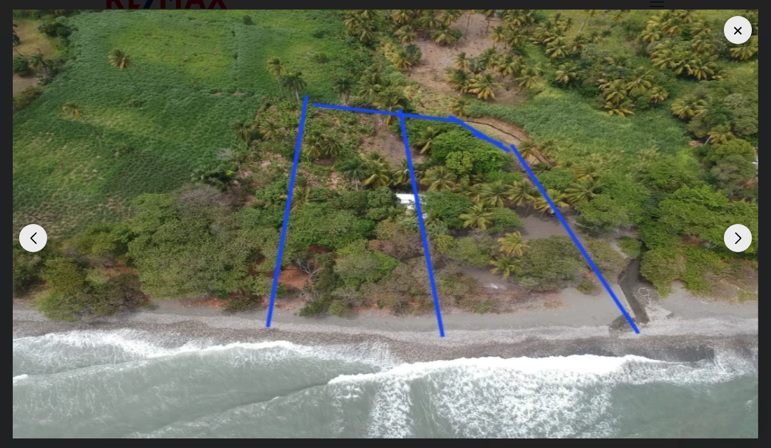
scroll to position [0, 0]
click at [756, 25] on img "2 / 3" at bounding box center [386, 224] width 746 height 428
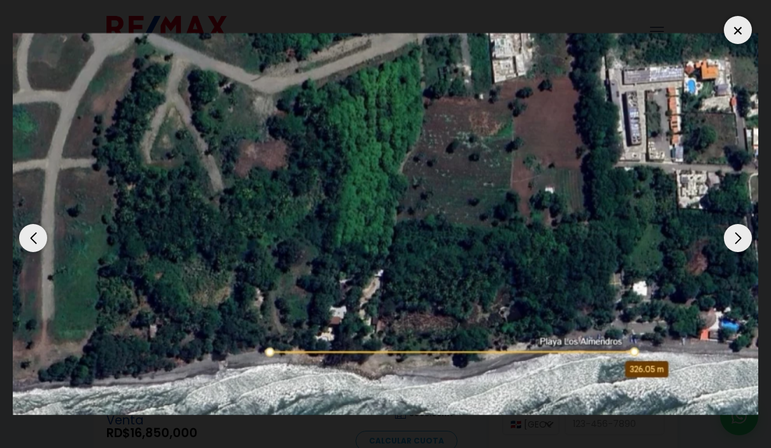
click at [740, 38] on div at bounding box center [738, 30] width 28 height 28
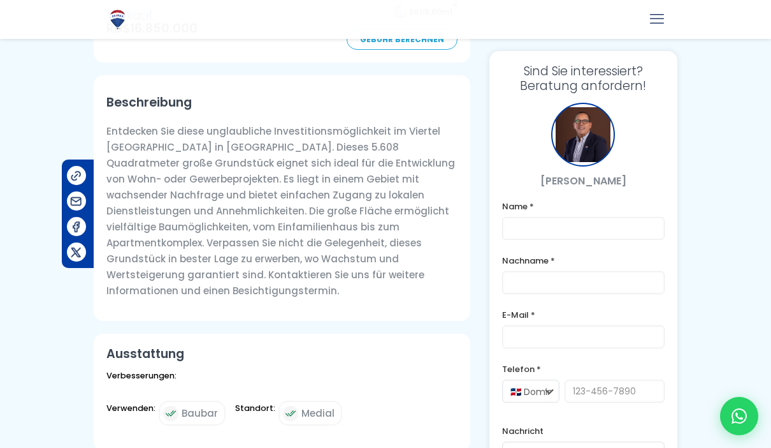
scroll to position [405, 0]
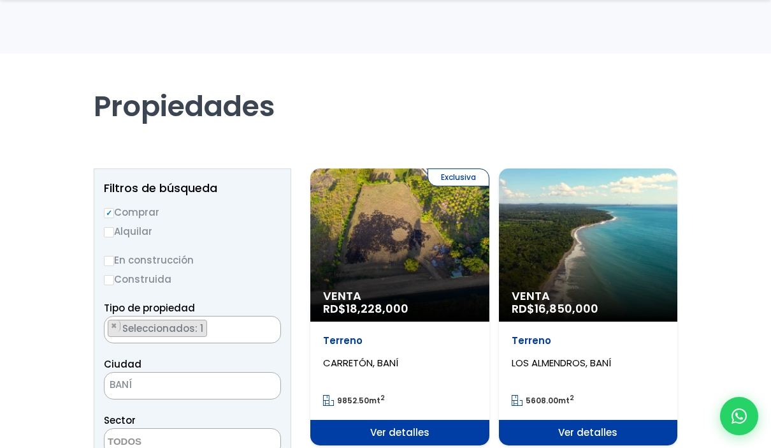
scroll to position [141, 0]
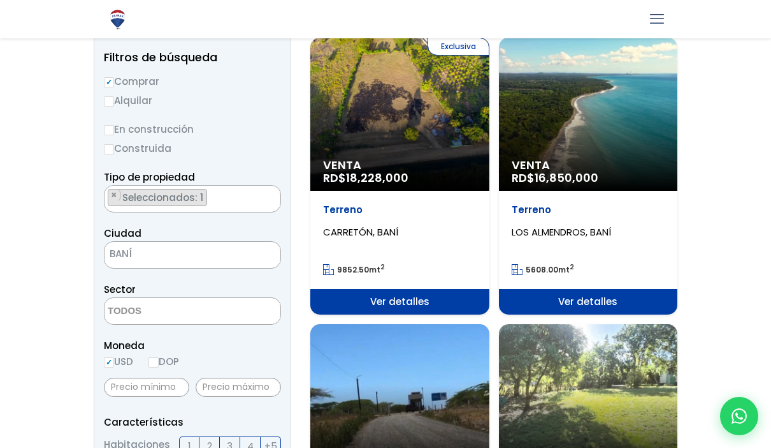
click at [167, 251] on span "BANÍ" at bounding box center [177, 254] width 144 height 18
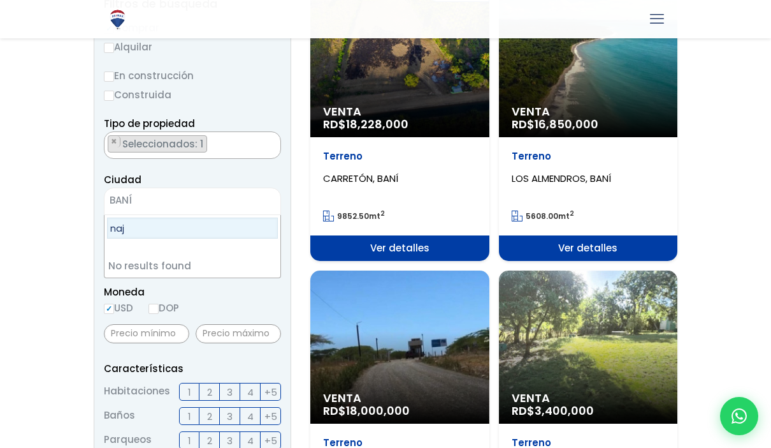
scroll to position [194, 0]
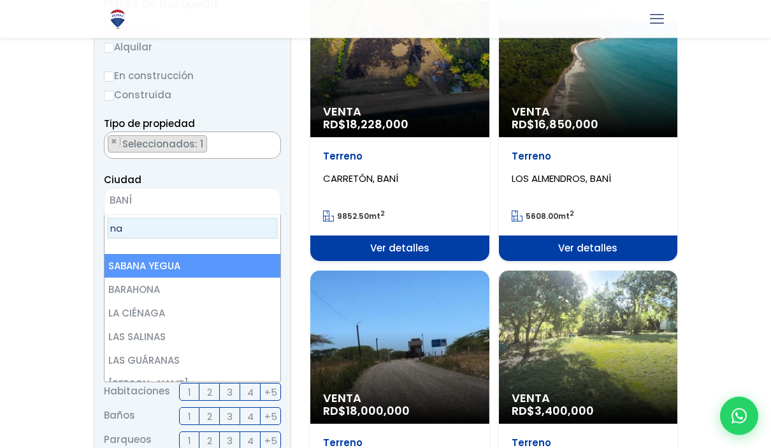
type input "n"
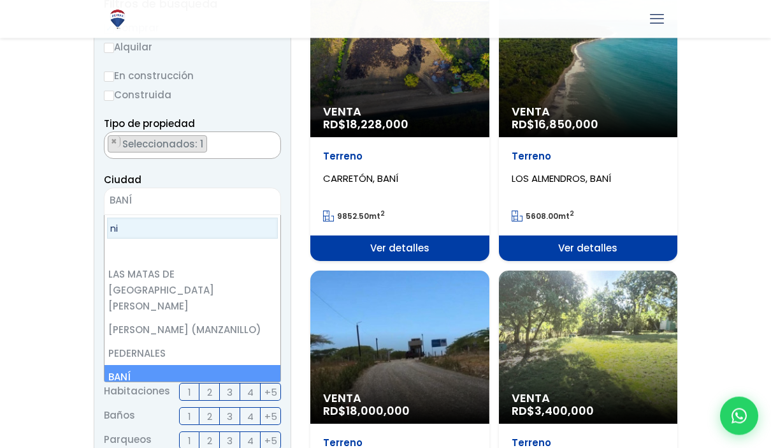
scroll to position [71, 0]
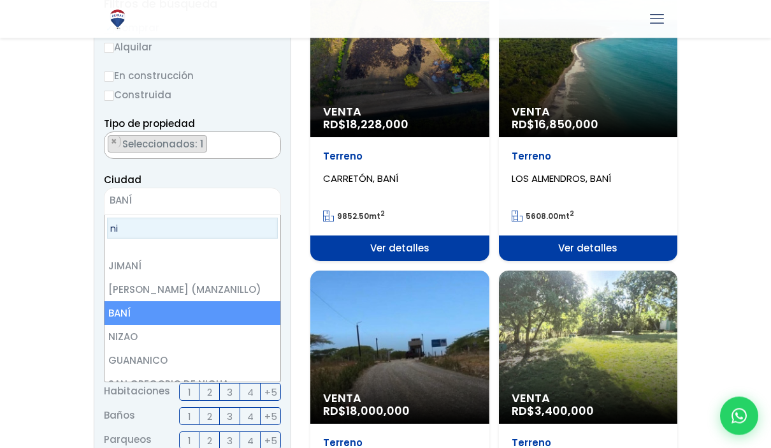
type input "niz"
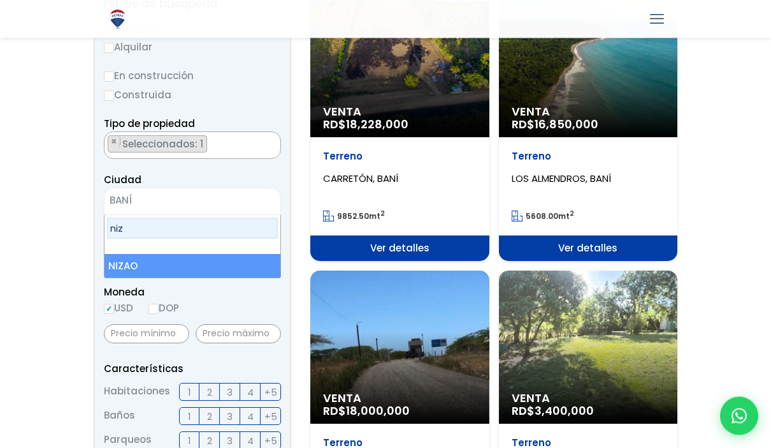
scroll to position [0, 0]
select select "80"
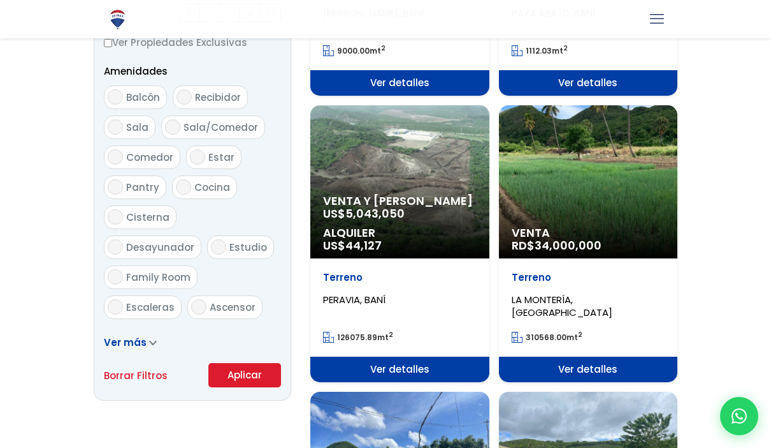
scroll to position [708, 0]
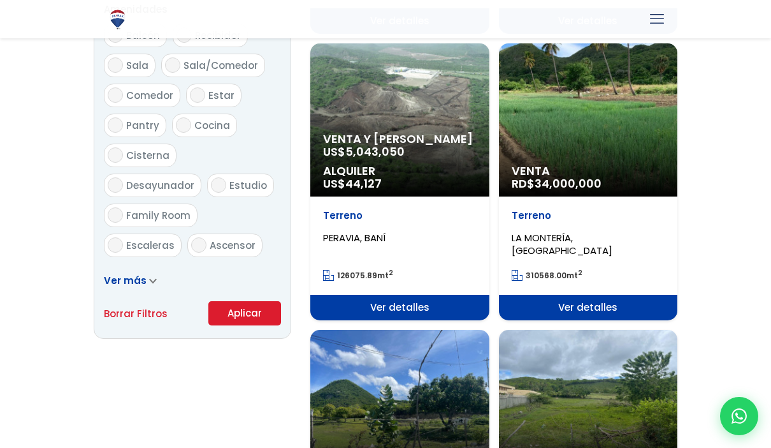
click at [246, 323] on button "Aplicar" at bounding box center [244, 313] width 73 height 24
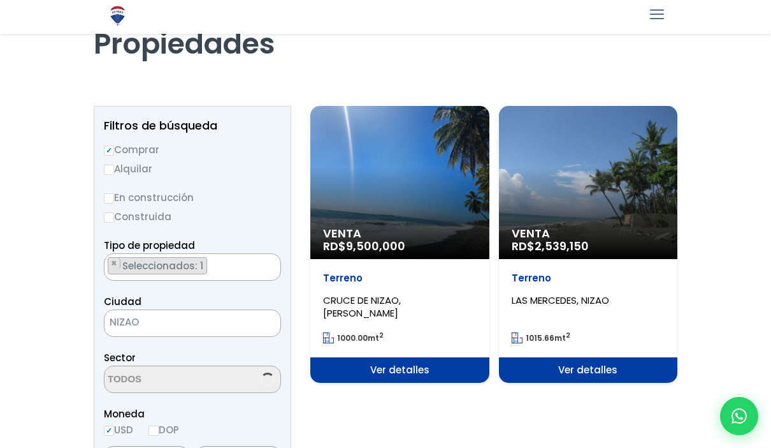
scroll to position [75, 0]
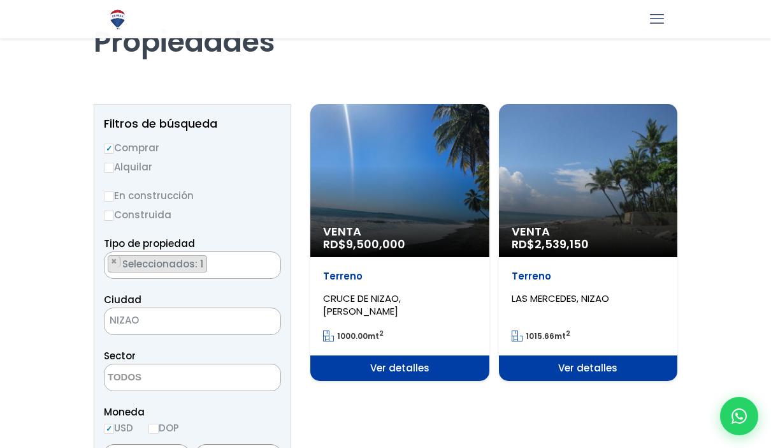
click at [490, 212] on div "Venta RD$ 2,539,150" at bounding box center [400, 180] width 179 height 153
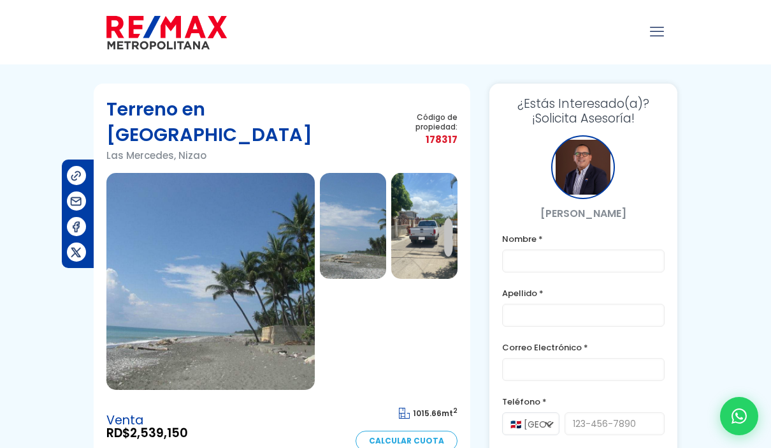
click at [133, 276] on img at bounding box center [210, 281] width 208 height 217
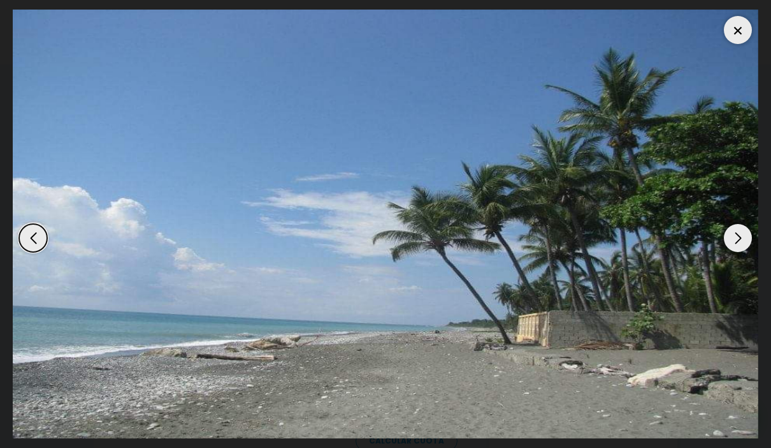
click at [743, 245] on div "Next slide" at bounding box center [738, 238] width 28 height 28
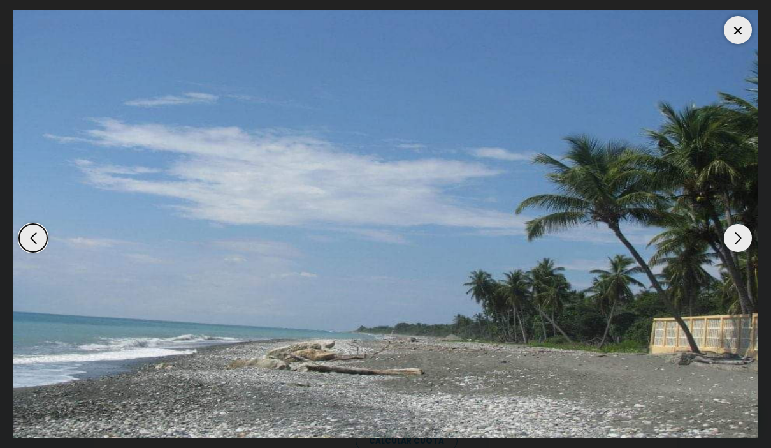
click at [740, 245] on div "Next slide" at bounding box center [738, 238] width 28 height 28
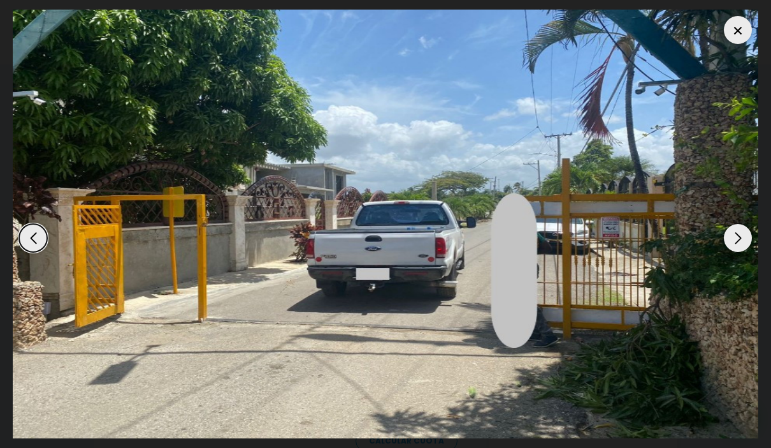
click at [734, 244] on div "Next slide" at bounding box center [738, 238] width 28 height 28
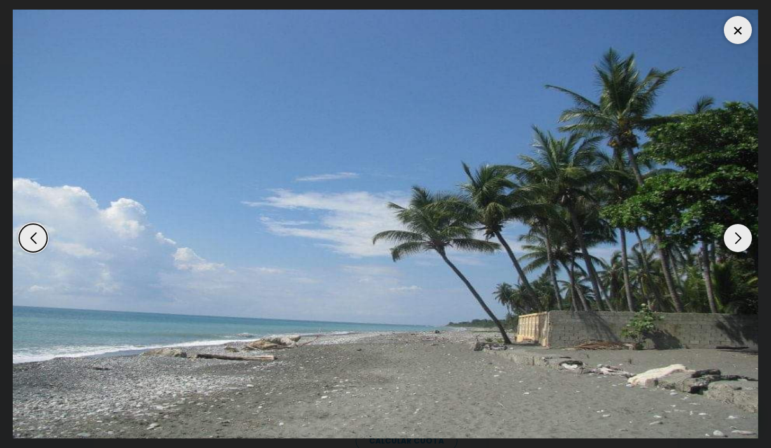
click at [735, 245] on div "Next slide" at bounding box center [738, 238] width 28 height 28
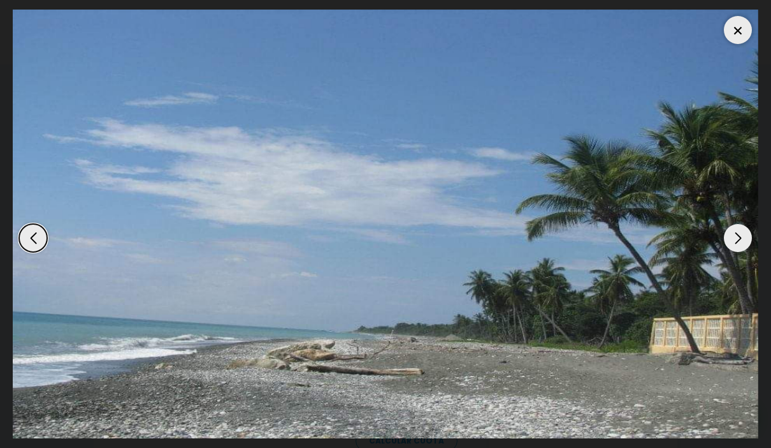
click at [735, 36] on div at bounding box center [738, 30] width 28 height 28
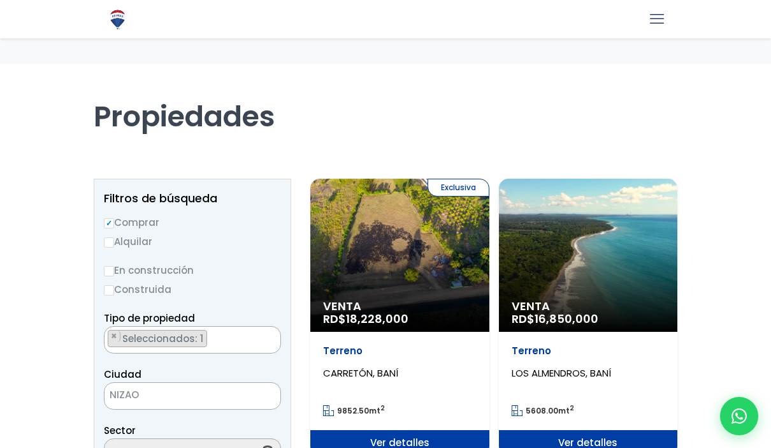
select select "80"
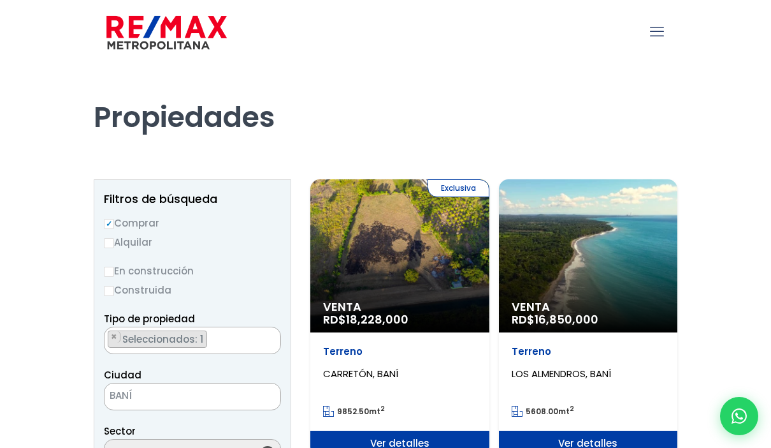
scroll to position [761, 0]
